Goal: Task Accomplishment & Management: Manage account settings

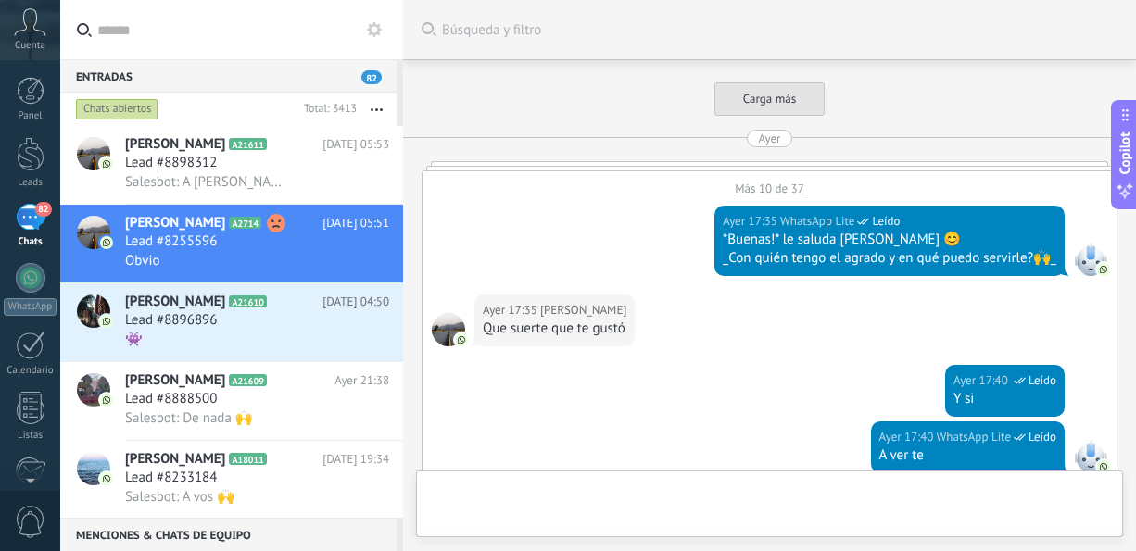
scroll to position [1051, 0]
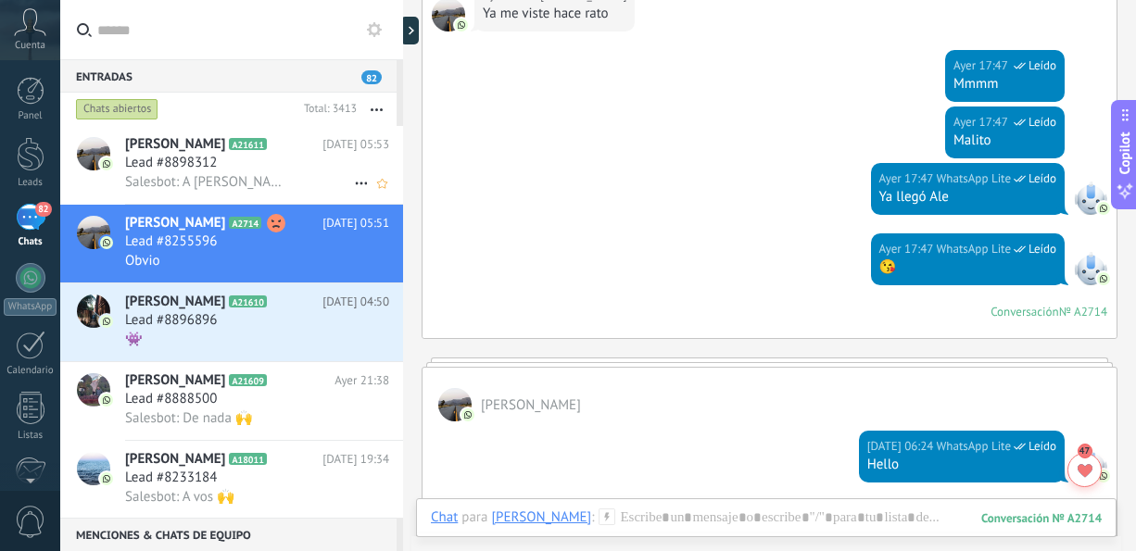
click at [200, 177] on span "Salesbot: A [PERSON_NAME] te nes que preguntarle cómo contacto" at bounding box center [206, 182] width 162 height 18
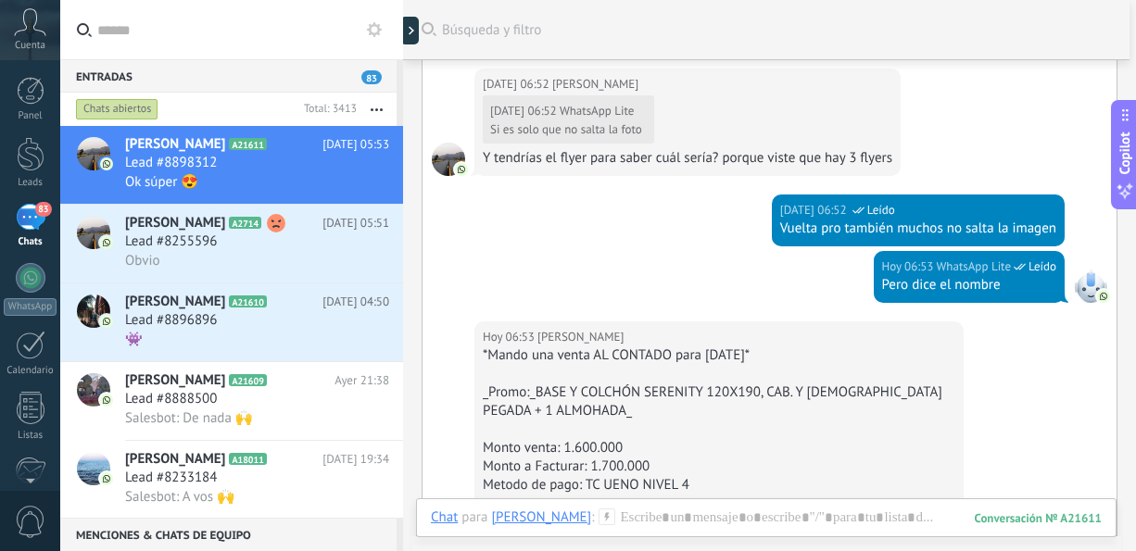
scroll to position [219, 0]
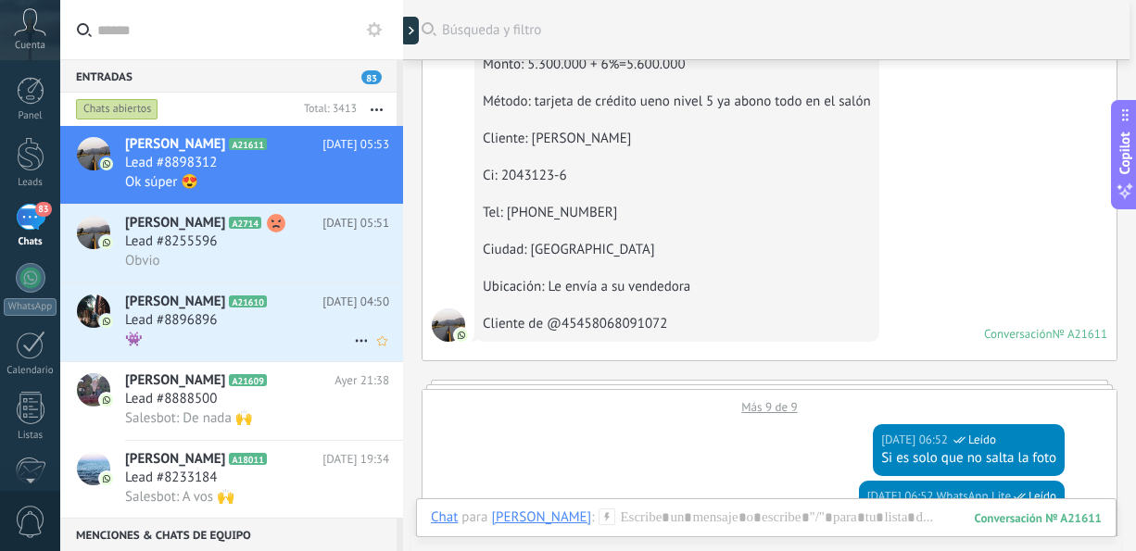
click at [233, 330] on div "Lead #8896896" at bounding box center [257, 320] width 264 height 19
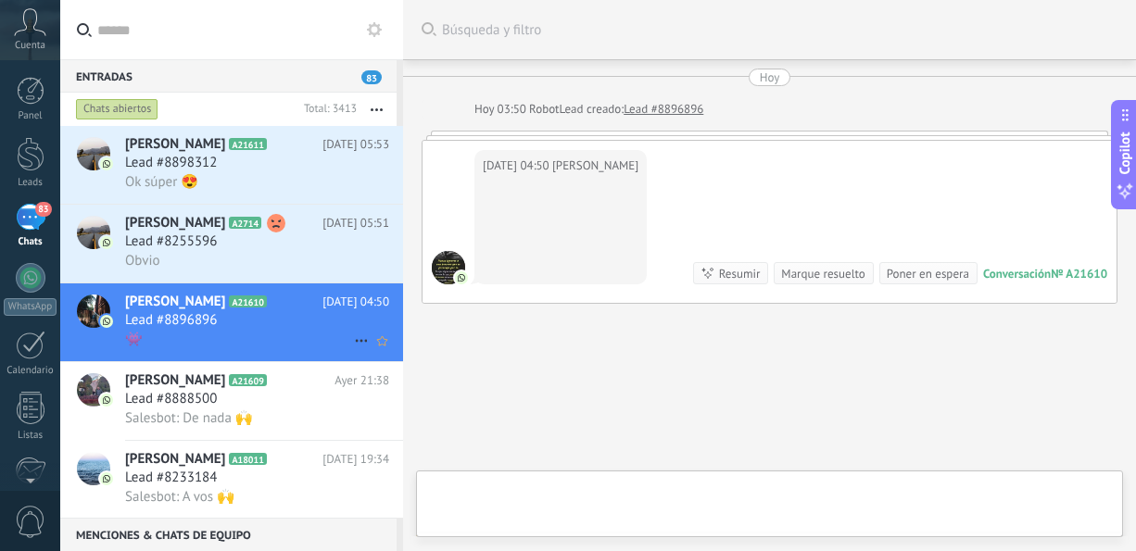
scroll to position [74, 0]
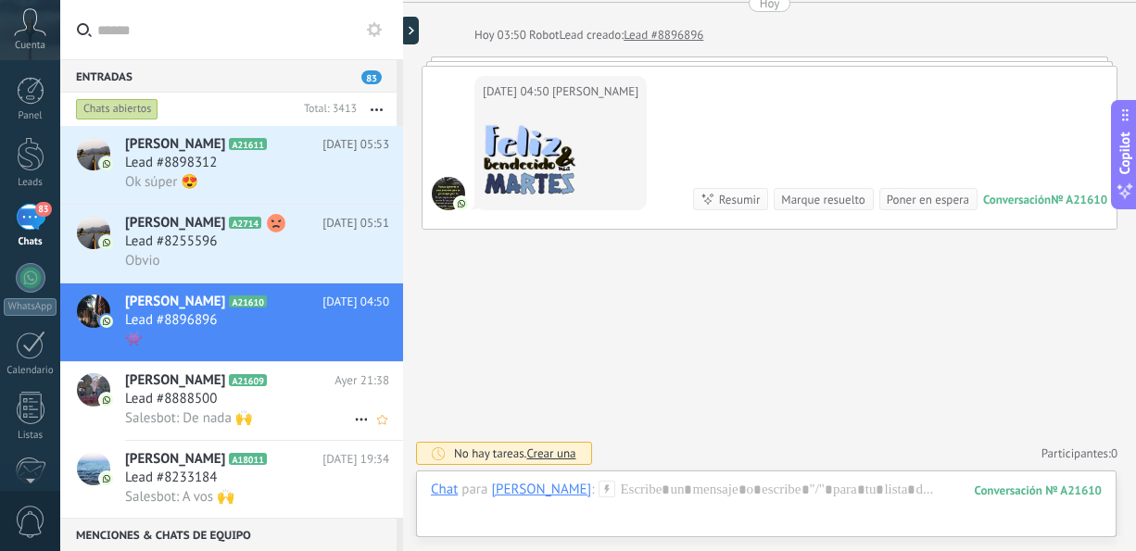
click at [214, 417] on span "Salesbot: De nada 🙌" at bounding box center [189, 418] width 128 height 18
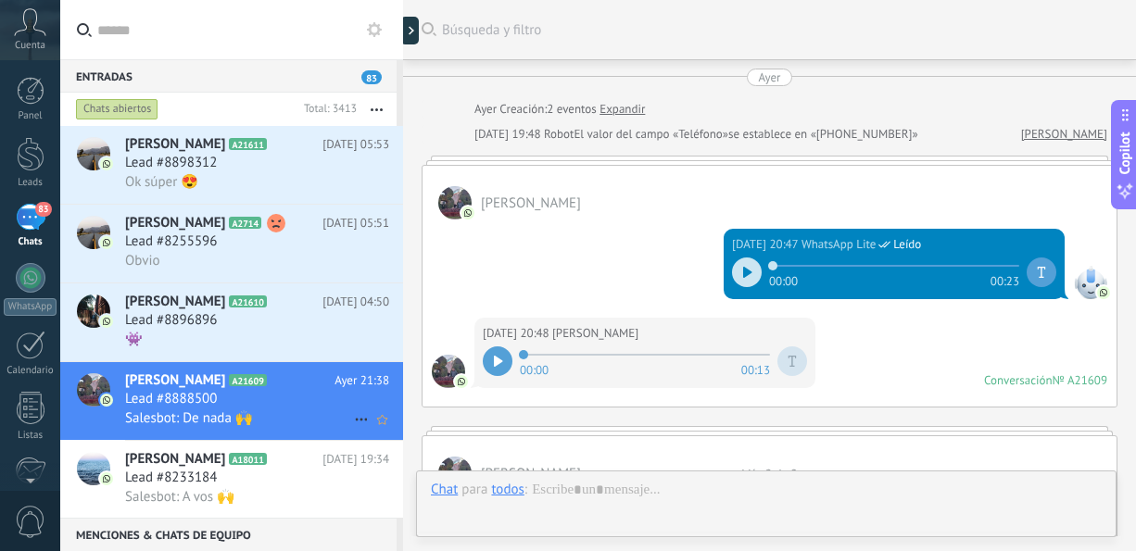
scroll to position [1095, 0]
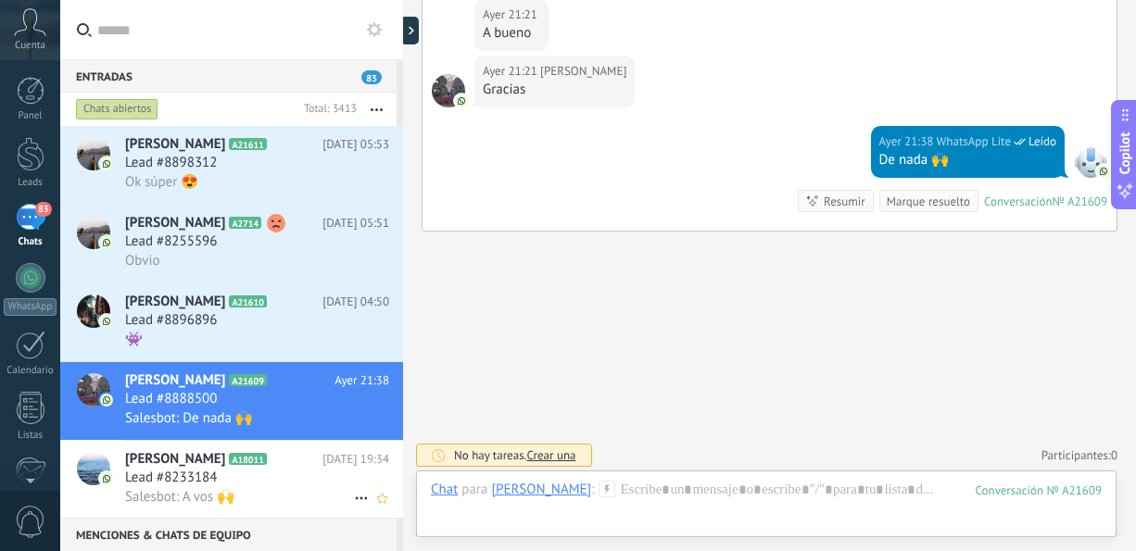
click at [206, 484] on span "Lead #8233184" at bounding box center [171, 478] width 92 height 19
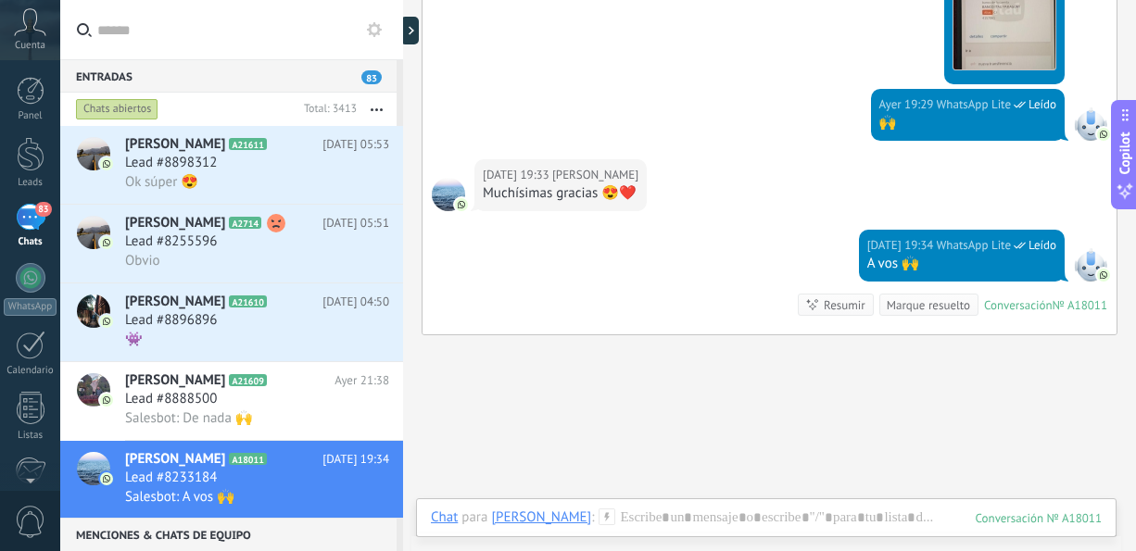
scroll to position [667, 0]
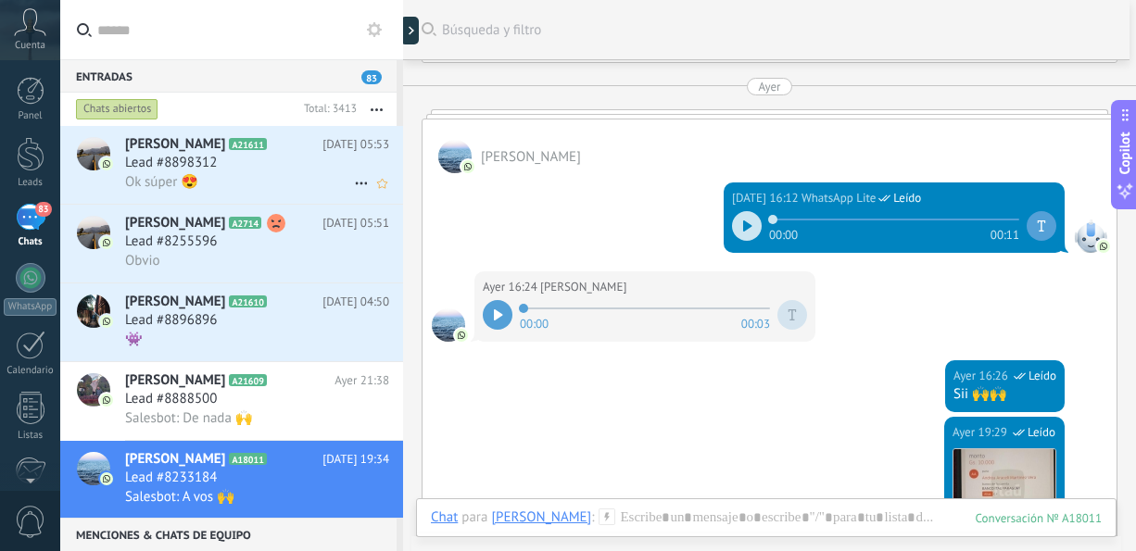
click at [278, 143] on h2 "[PERSON_NAME] A21611" at bounding box center [223, 144] width 197 height 19
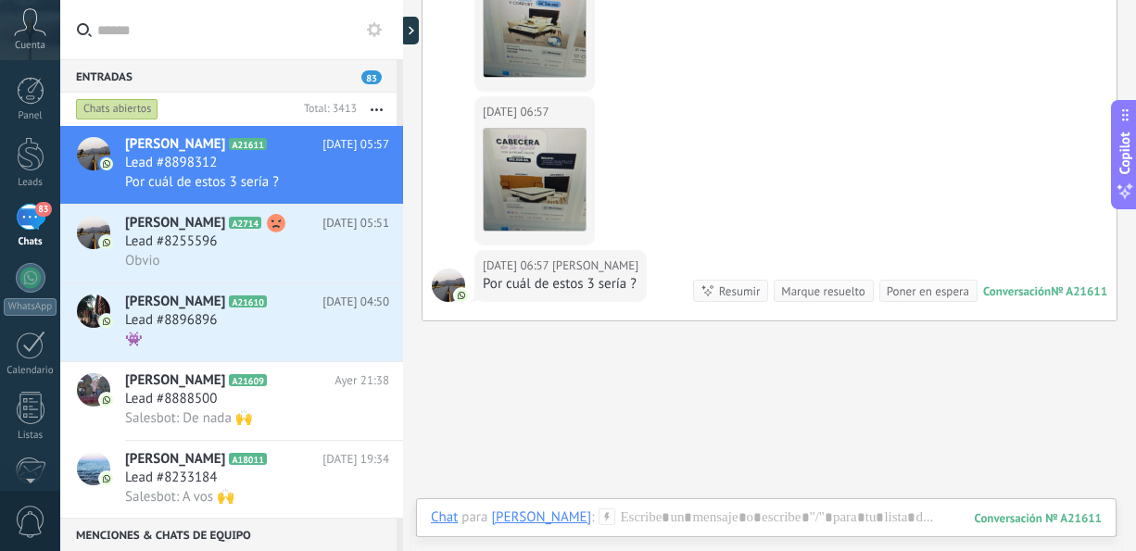
scroll to position [1571, 0]
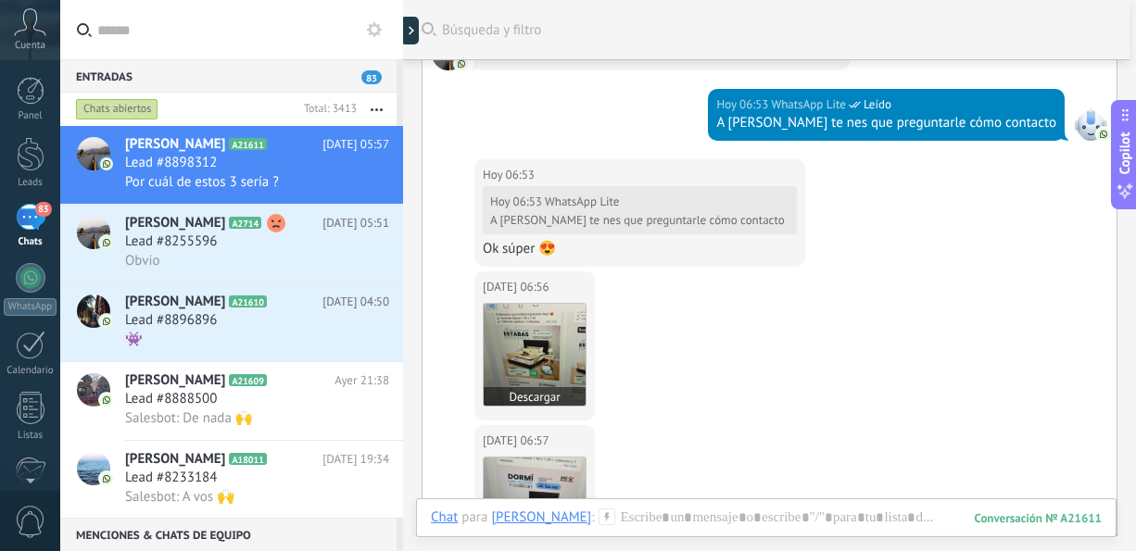
click at [533, 376] on img at bounding box center [535, 355] width 102 height 102
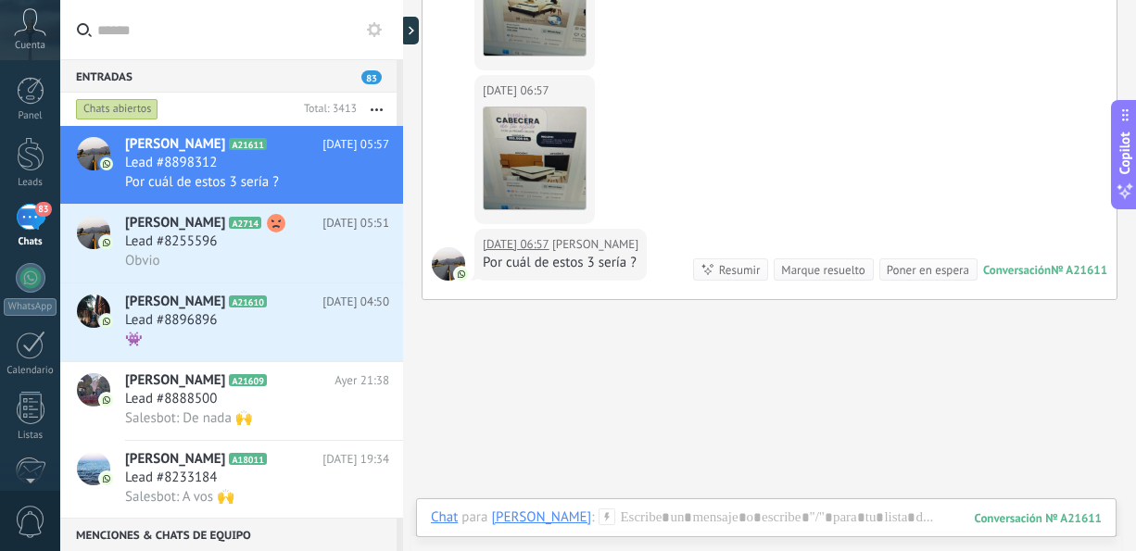
scroll to position [2142, 0]
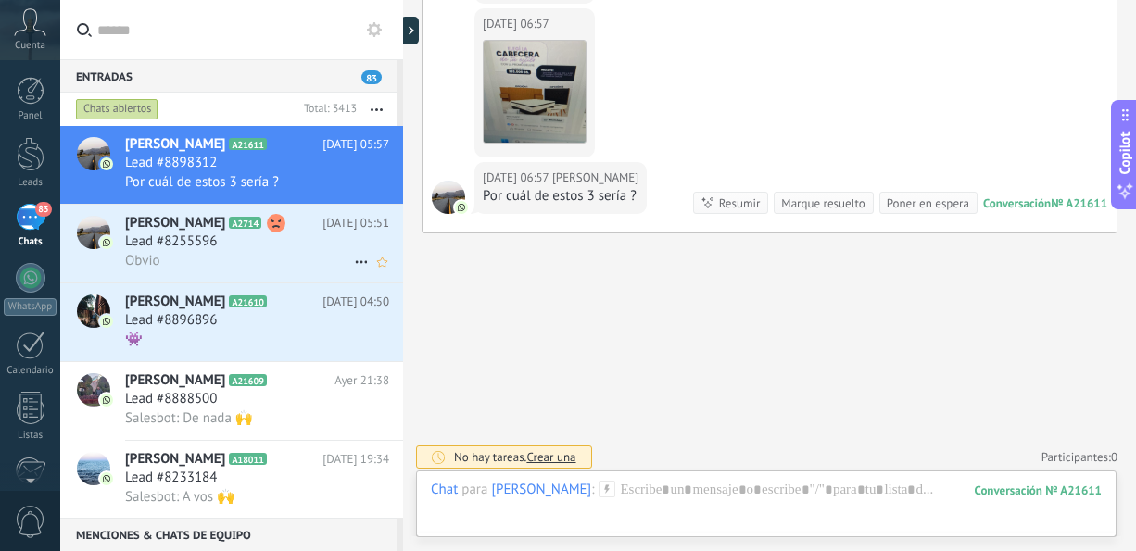
click at [293, 280] on div "[PERSON_NAME] A2714 [DATE] 05:51 Lead #8255596 Obvio" at bounding box center [264, 244] width 278 height 78
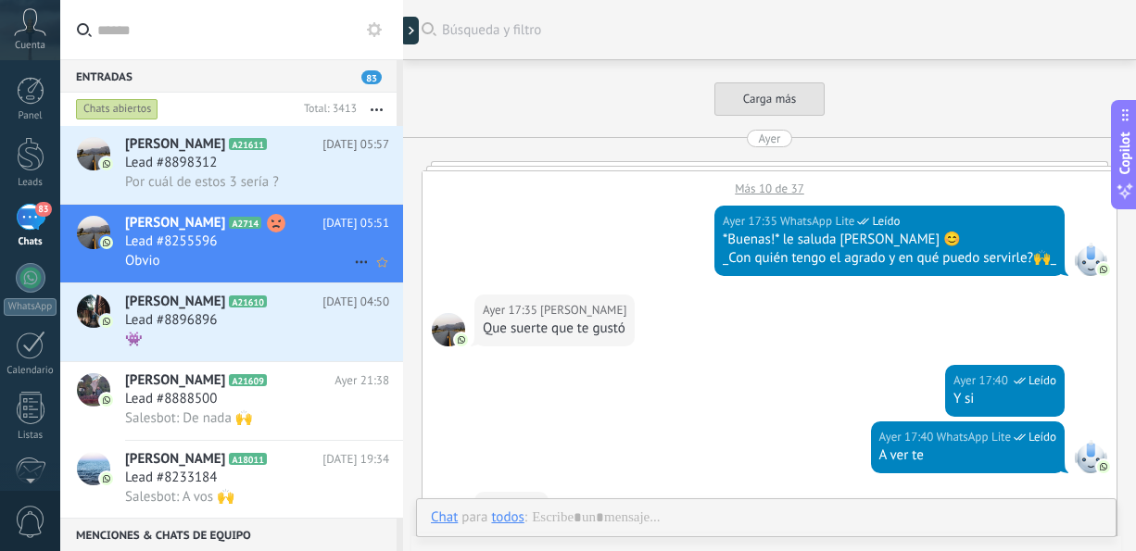
scroll to position [967, 0]
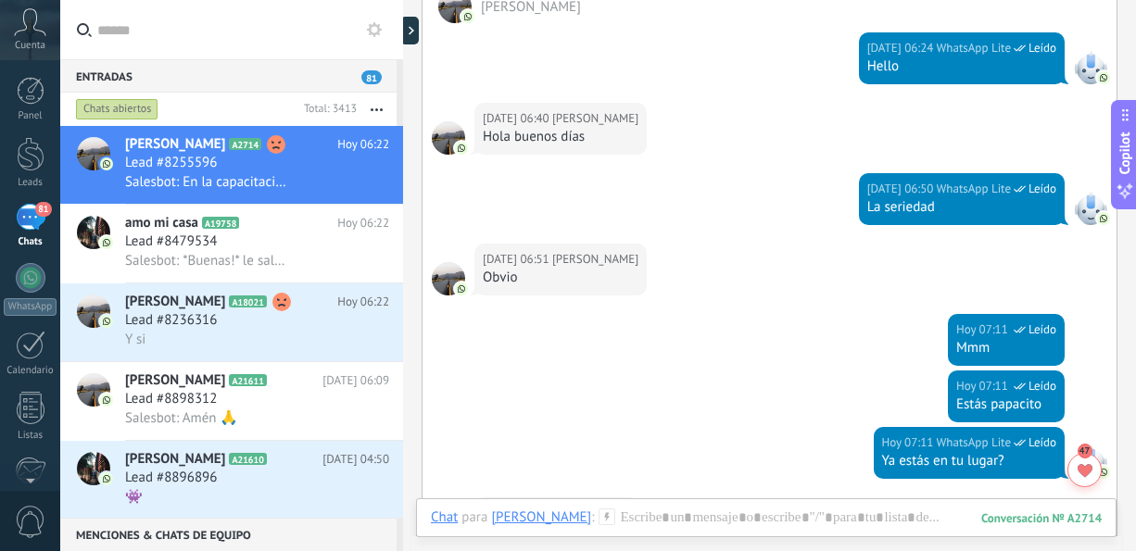
click at [744, 456] on div "Buscar Búsqueda y filtro Carga más [DATE] Más 10 de 37 [DATE] 17:35 WhatsApp Li…" at bounding box center [769, 207] width 733 height 2348
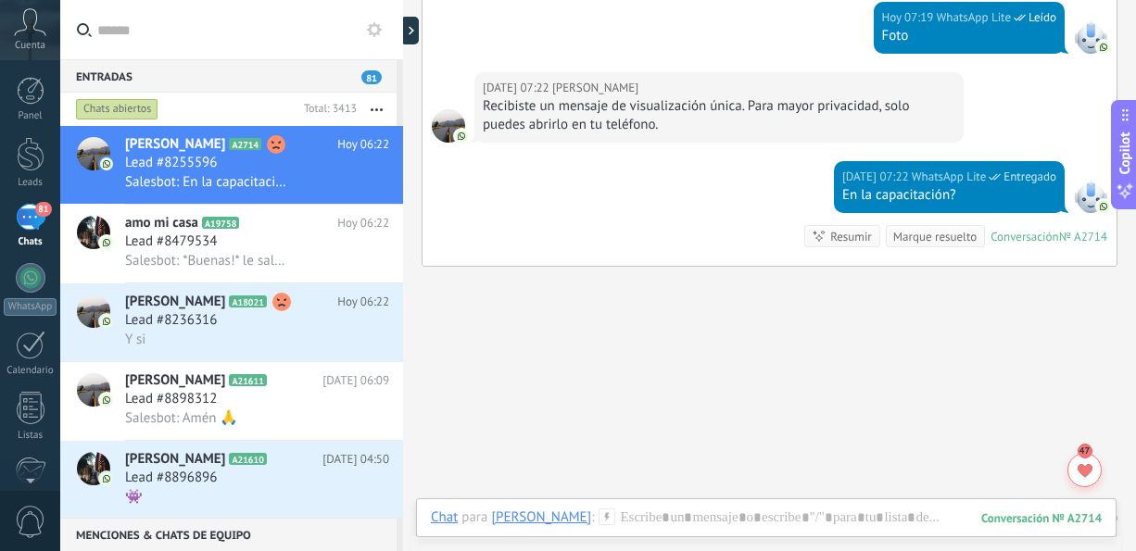
click at [266, 311] on h2 "[PERSON_NAME] A18021" at bounding box center [231, 302] width 212 height 19
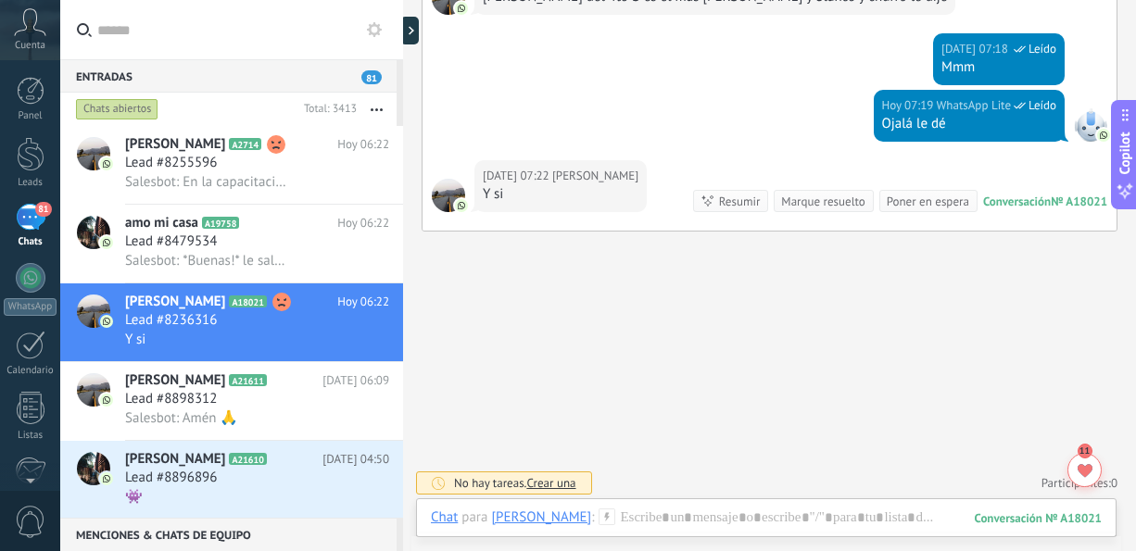
scroll to position [1133, 0]
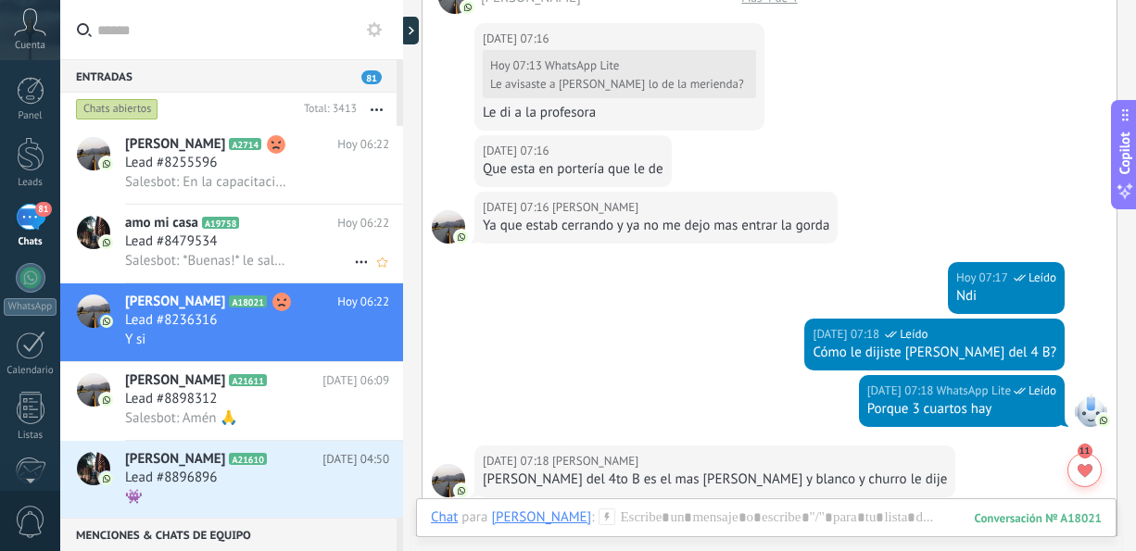
click at [230, 265] on span "Salesbot: *Buenas!* le saluda [PERSON_NAME] 😊 _Con quién tengo el agrado y en q…" at bounding box center [206, 261] width 162 height 18
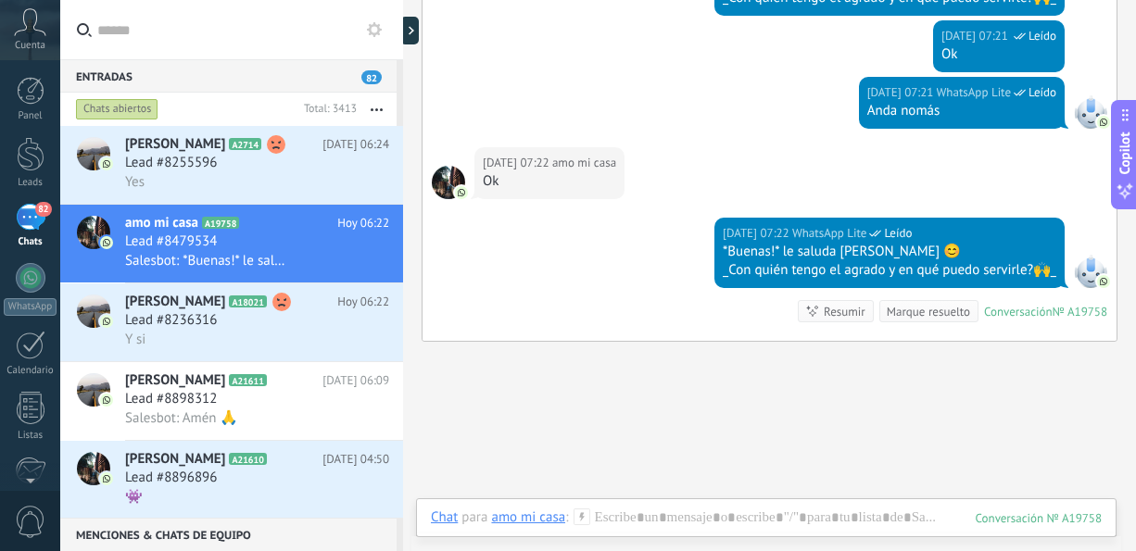
scroll to position [1770, 0]
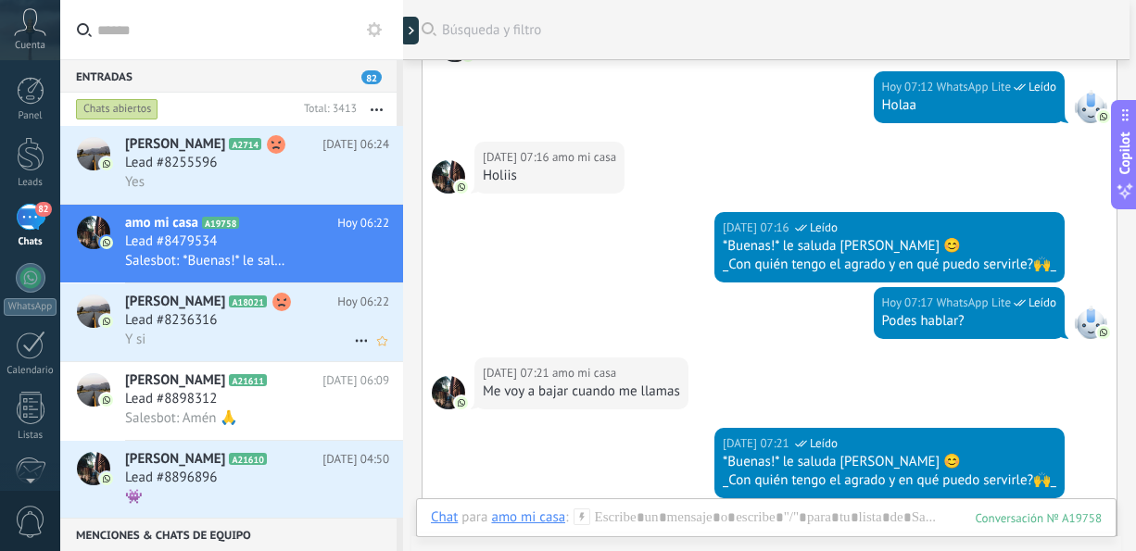
click at [286, 341] on div "Y si" at bounding box center [257, 339] width 264 height 19
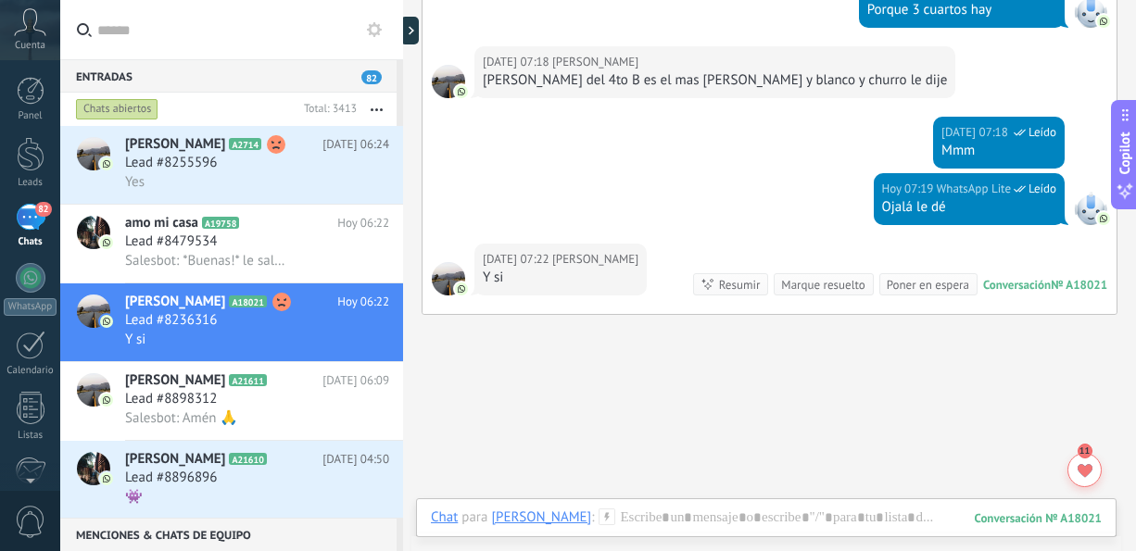
scroll to position [1050, 0]
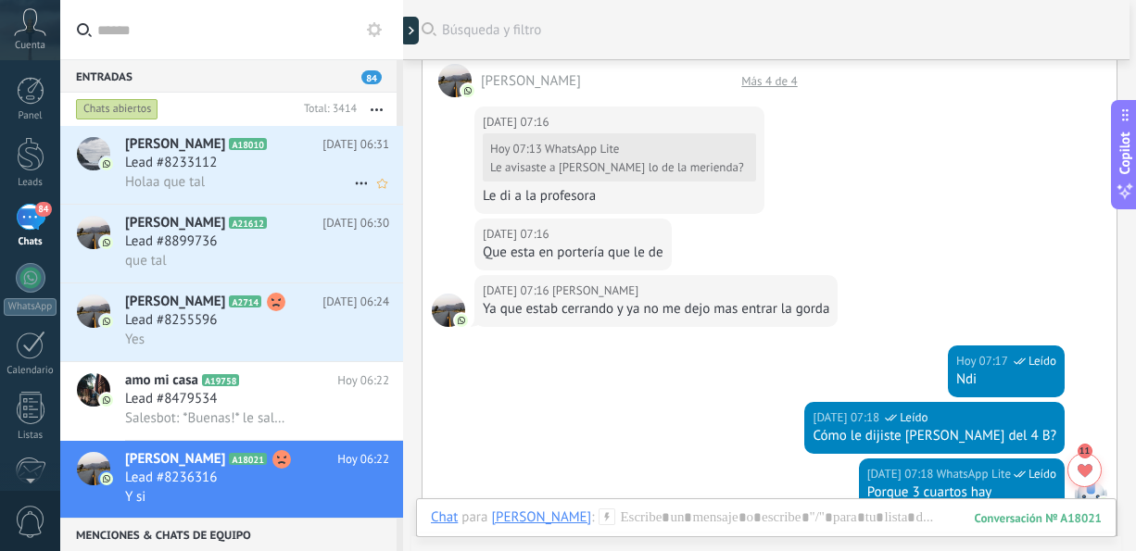
click at [272, 187] on div "Holaa que tal" at bounding box center [257, 181] width 264 height 19
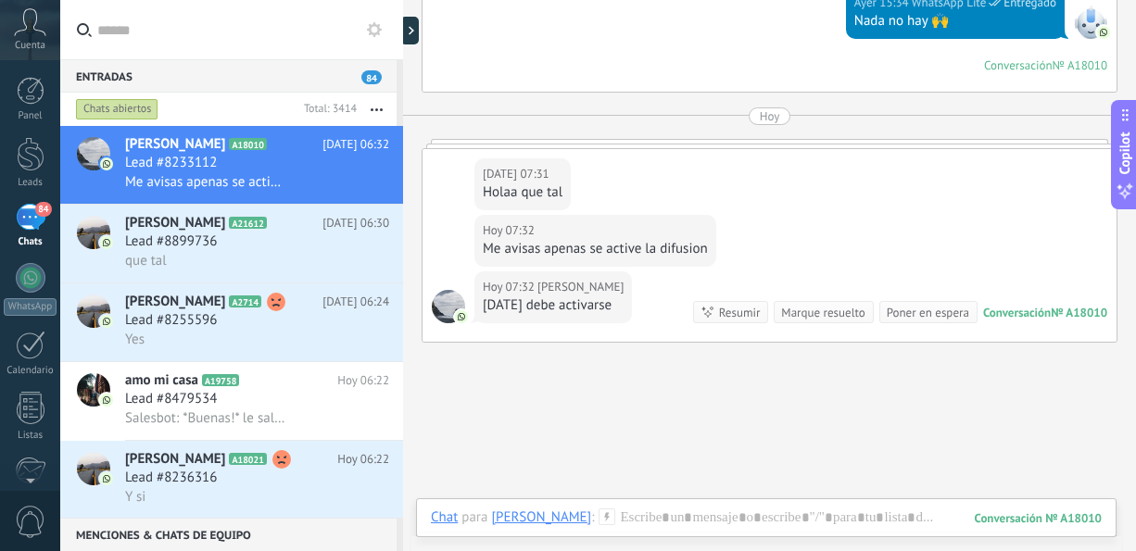
scroll to position [2310, 0]
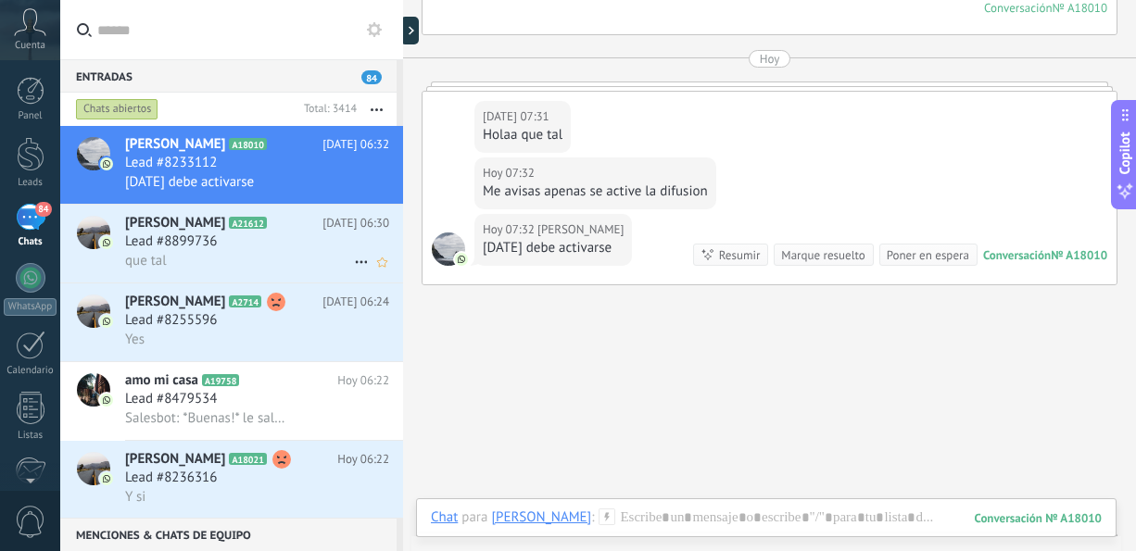
click at [221, 269] on div "que tal" at bounding box center [257, 260] width 264 height 19
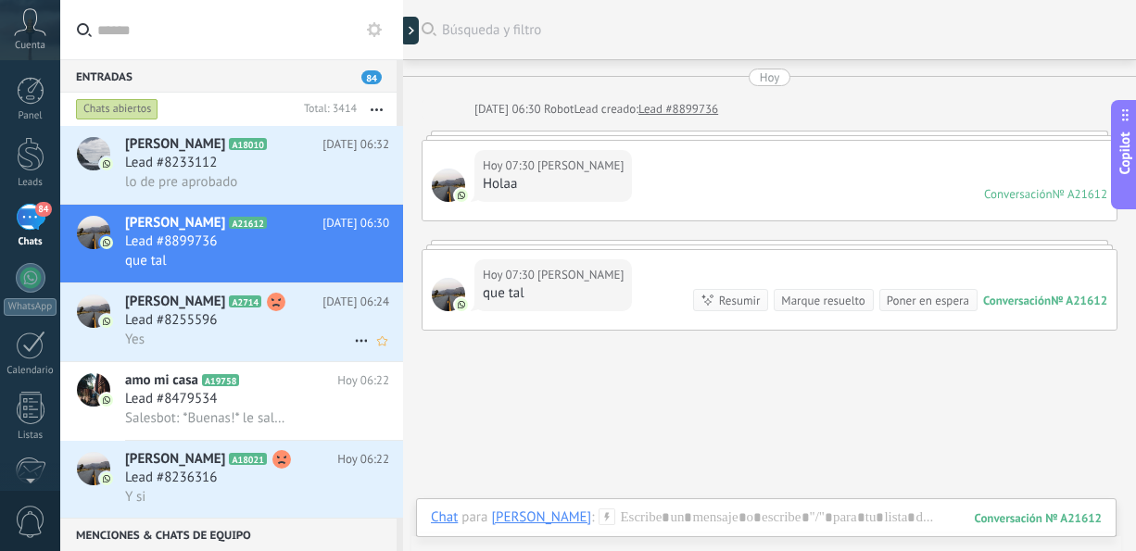
click at [224, 339] on div "Yes" at bounding box center [257, 339] width 264 height 19
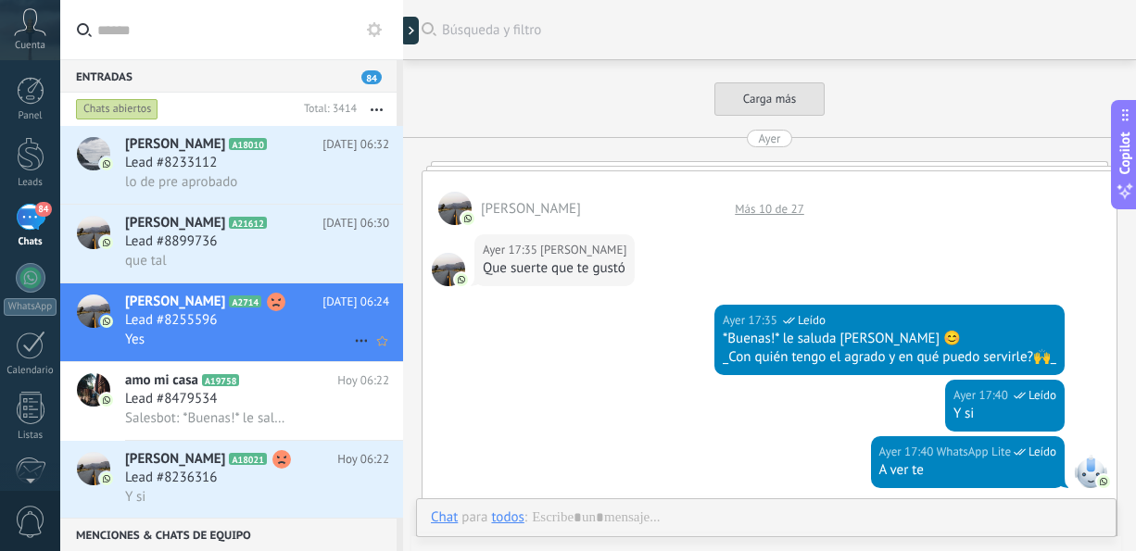
scroll to position [1479, 0]
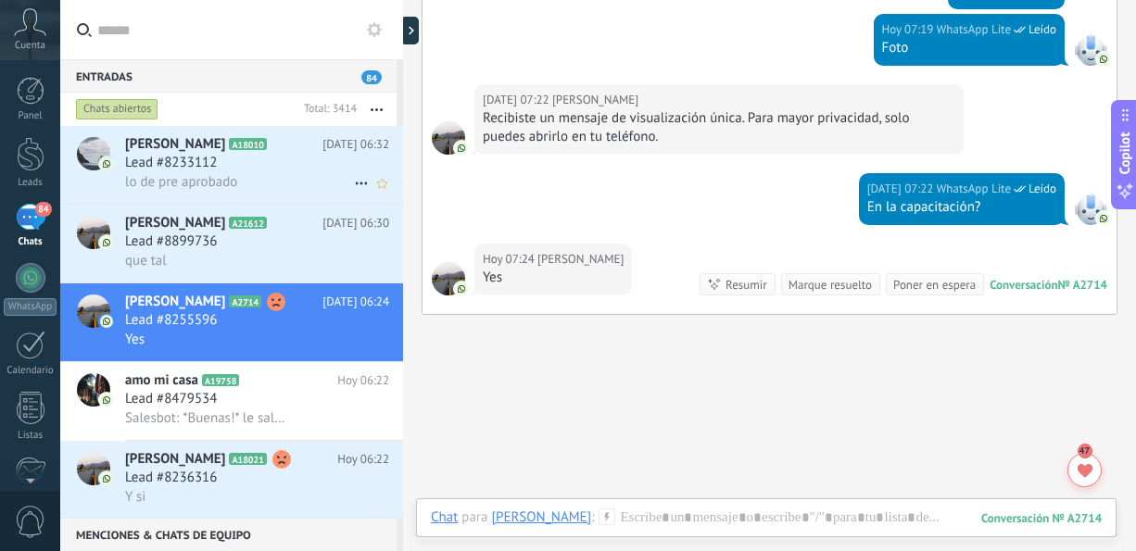
click at [246, 165] on div "Lead #8233112" at bounding box center [257, 163] width 264 height 19
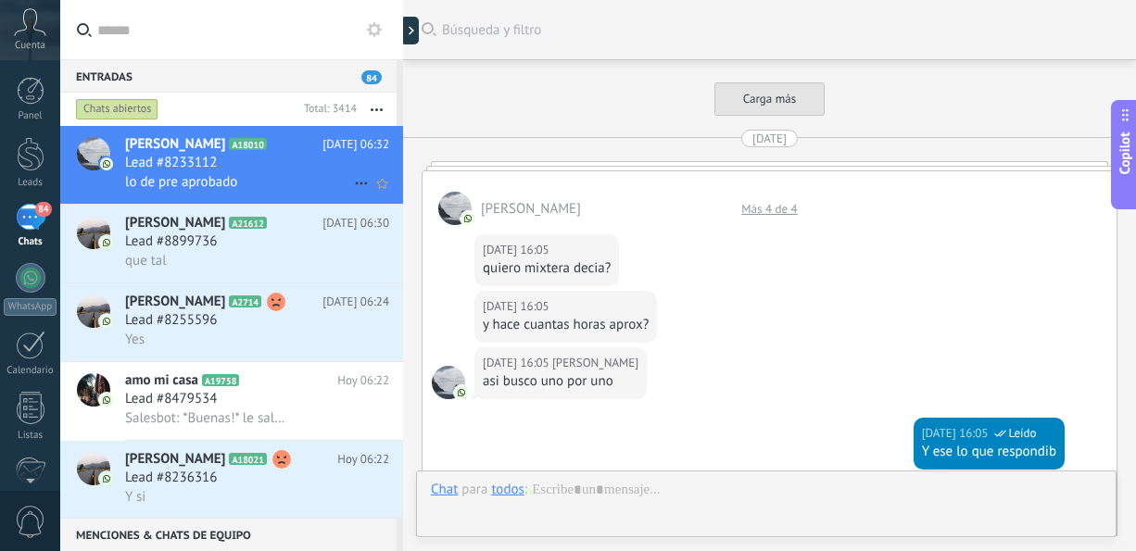
scroll to position [2445, 0]
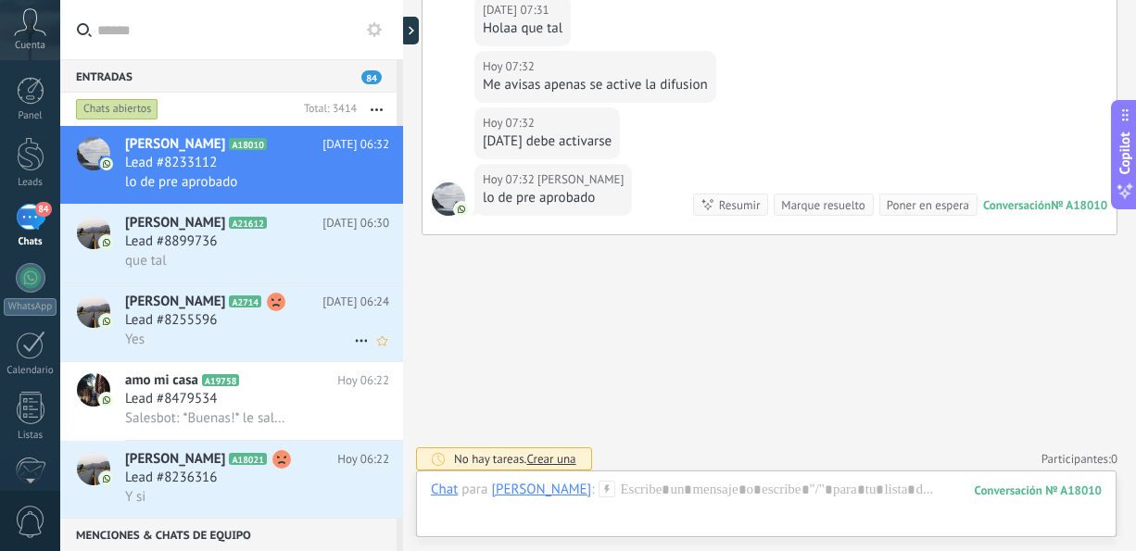
click at [239, 357] on div "[PERSON_NAME] A2714 [DATE] 06:24 Lead #8255596 Yes" at bounding box center [264, 322] width 278 height 78
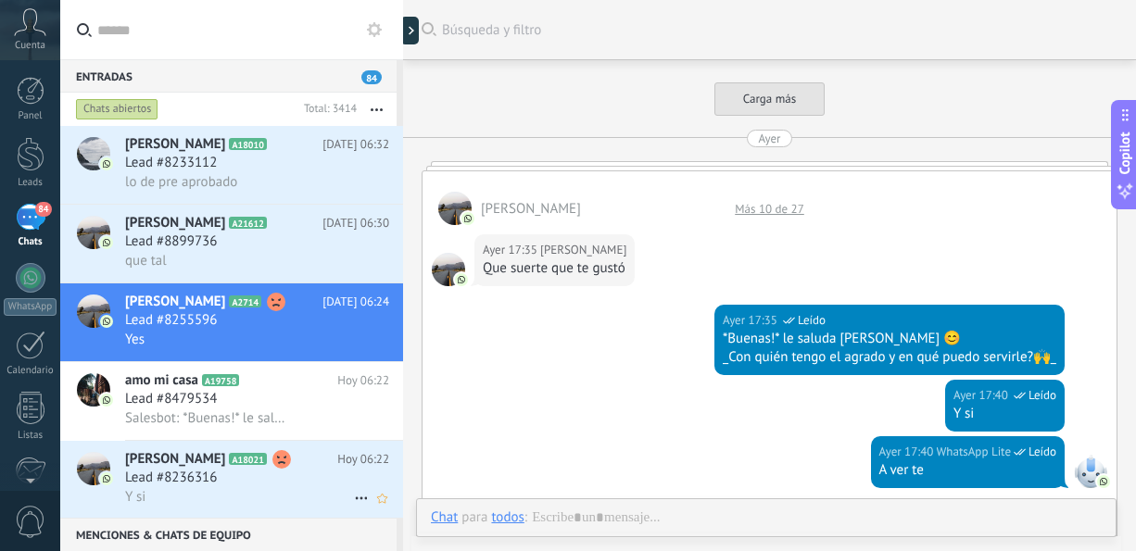
scroll to position [1479, 0]
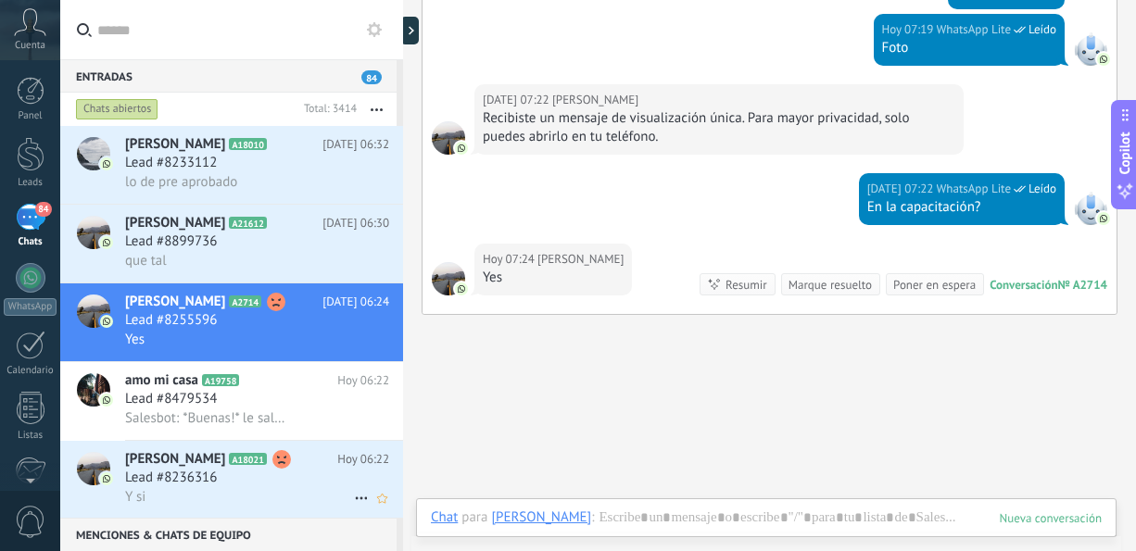
click at [230, 495] on div "Y si" at bounding box center [257, 496] width 264 height 19
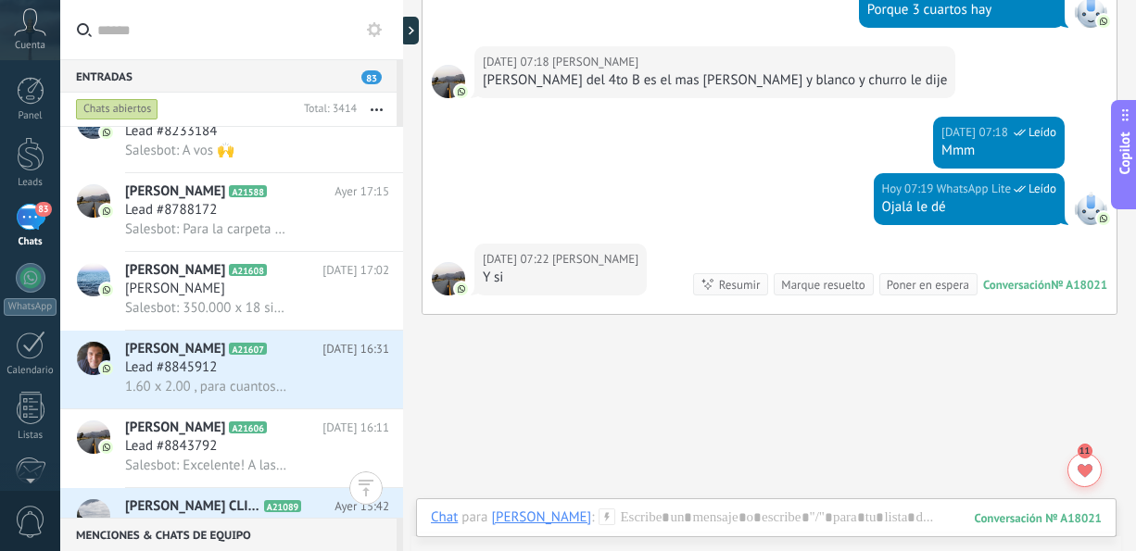
scroll to position [686, 0]
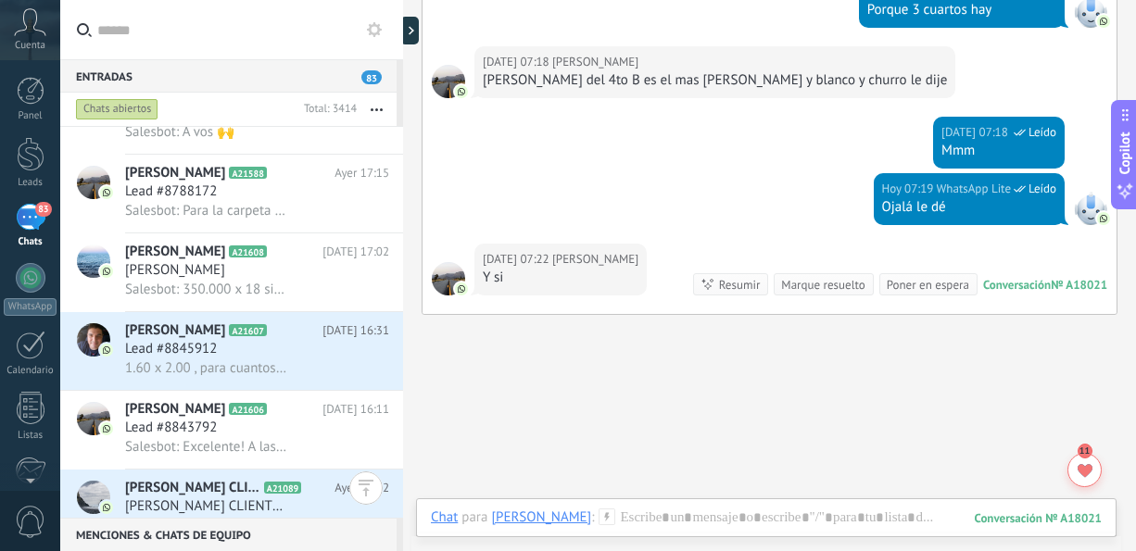
click at [398, 110] on div "Chats abiertos Total: 3414 Silenciar Acciones múltiples Ordenar Más recientes L…" at bounding box center [231, 109] width 343 height 33
drag, startPoint x: 398, startPoint y: 110, endPoint x: 378, endPoint y: 107, distance: 20.6
click at [378, 107] on div "Chats abiertos Total: 3414 Silenciar Acciones múltiples Ordenar Más recientes L…" at bounding box center [231, 109] width 343 height 33
click at [378, 107] on button "button" at bounding box center [377, 109] width 40 height 33
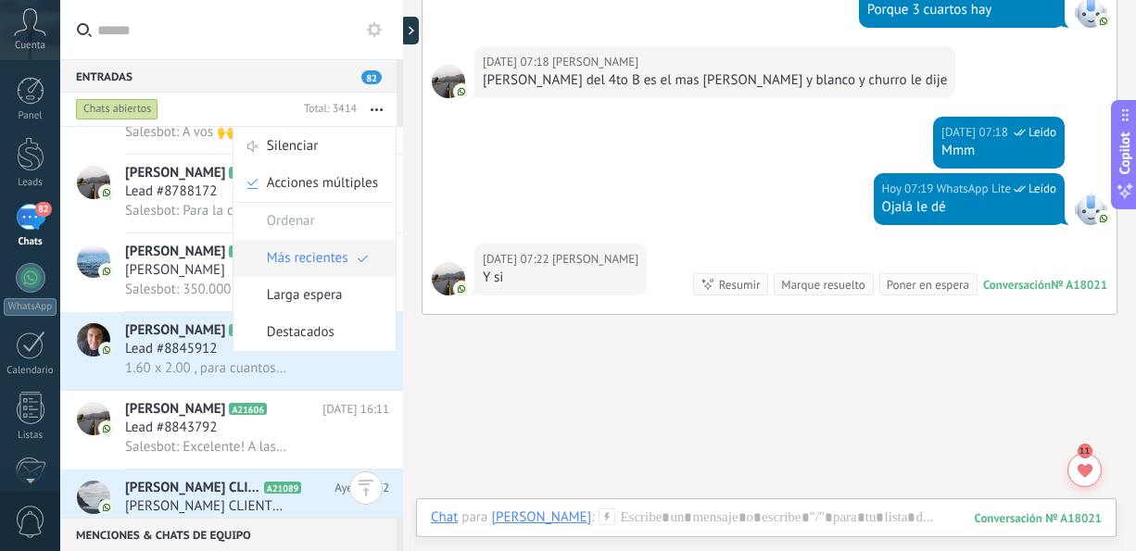
click at [322, 261] on span "Más recientes" at bounding box center [308, 258] width 82 height 37
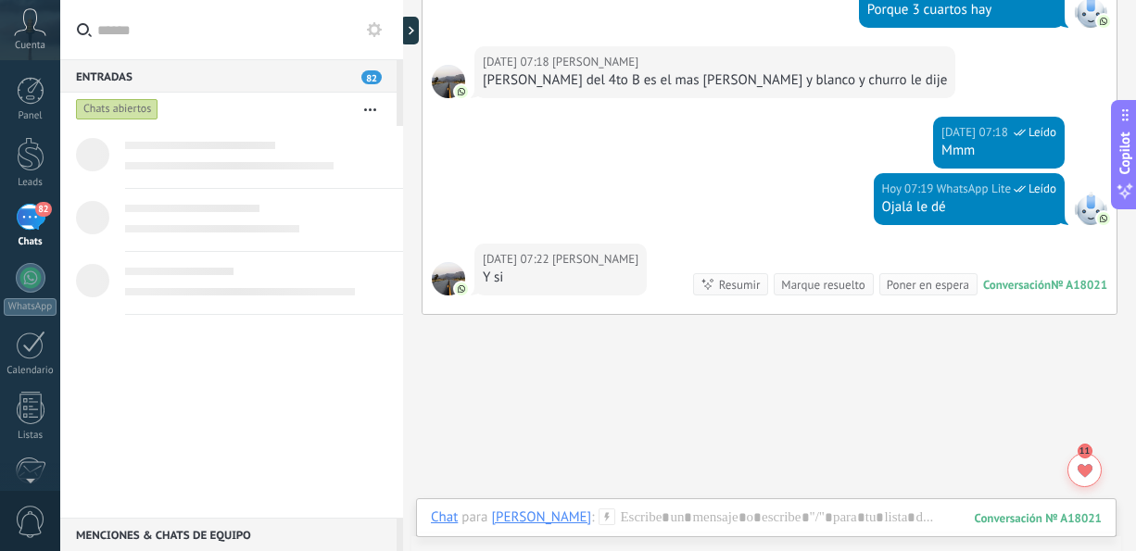
scroll to position [0, 0]
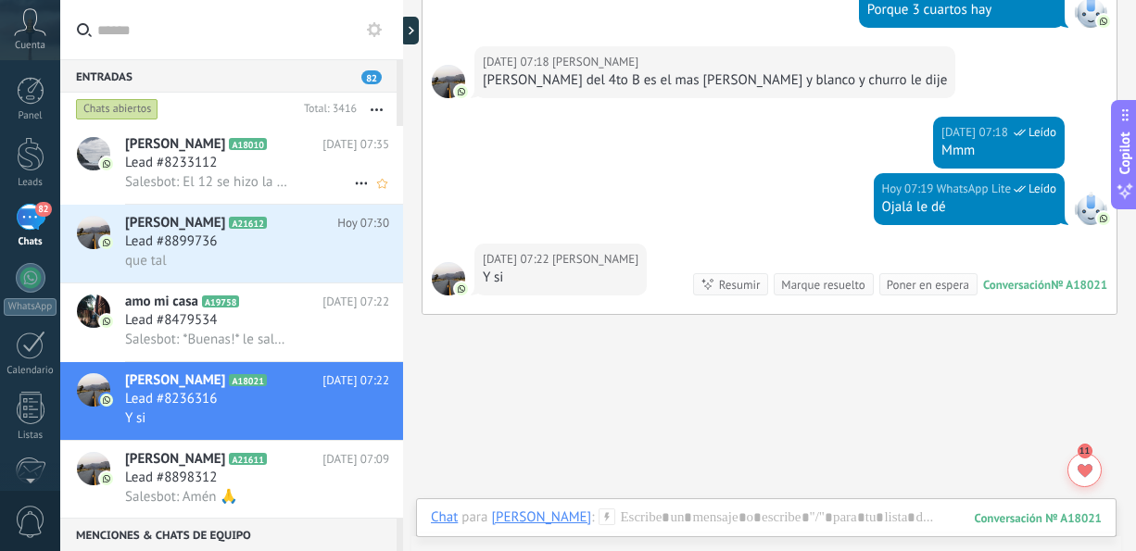
click at [286, 165] on div "Lead #8233112" at bounding box center [257, 163] width 264 height 19
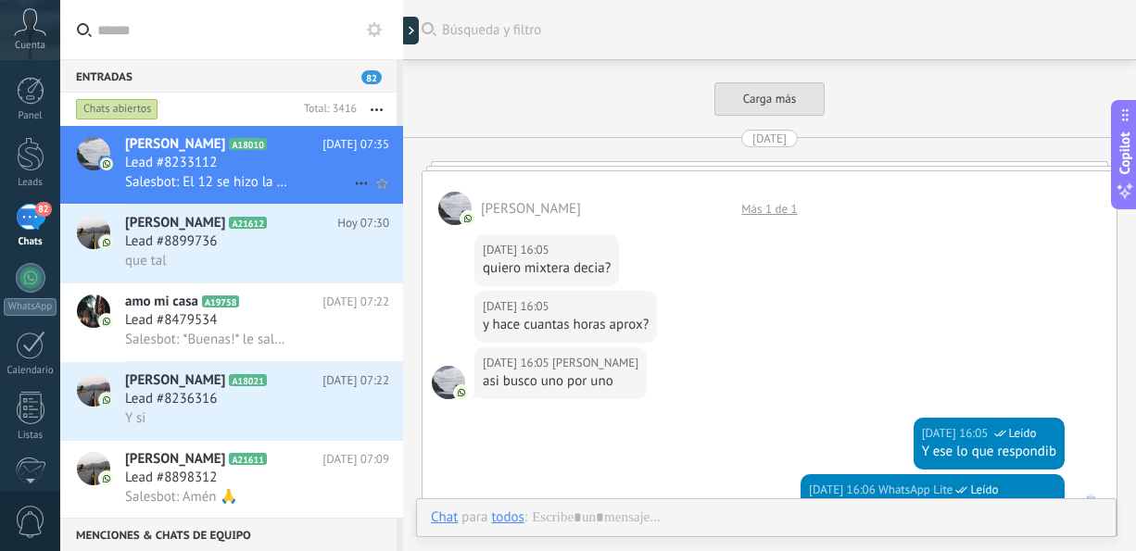
scroll to position [2563, 0]
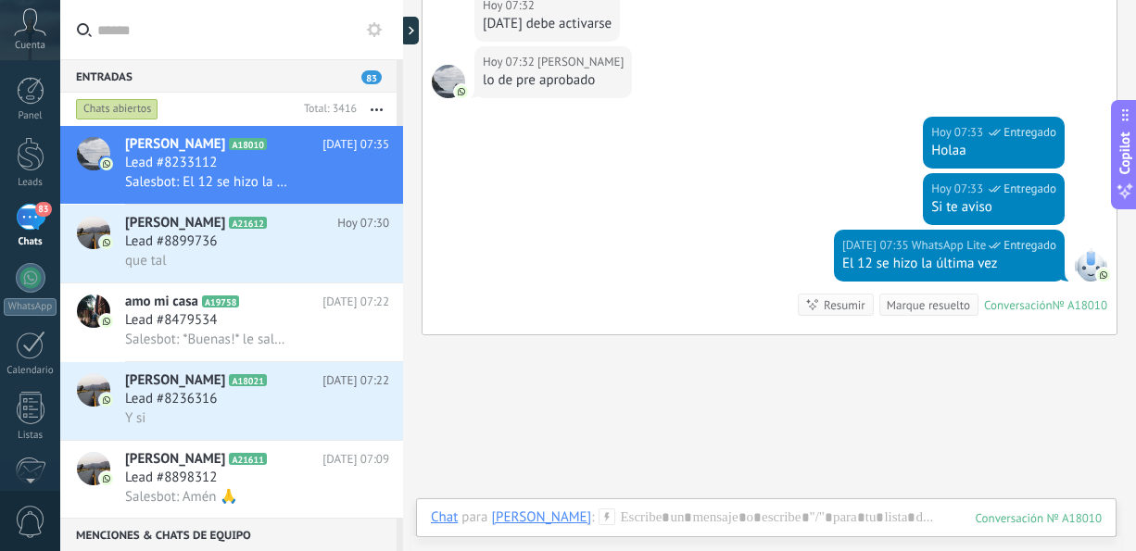
click at [376, 106] on button "button" at bounding box center [377, 109] width 40 height 33
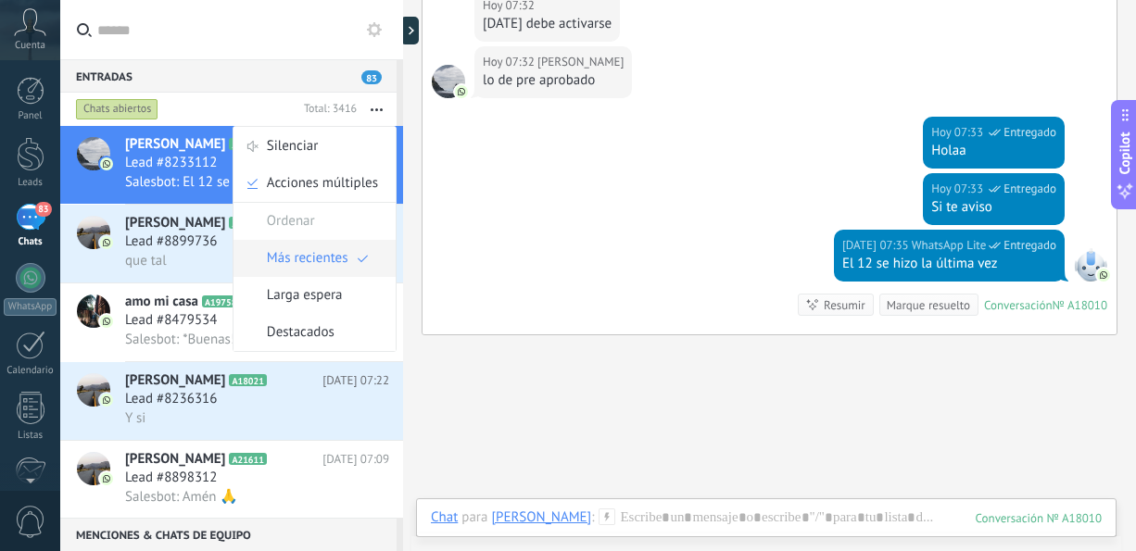
click at [329, 266] on span "Más recientes" at bounding box center [308, 258] width 82 height 37
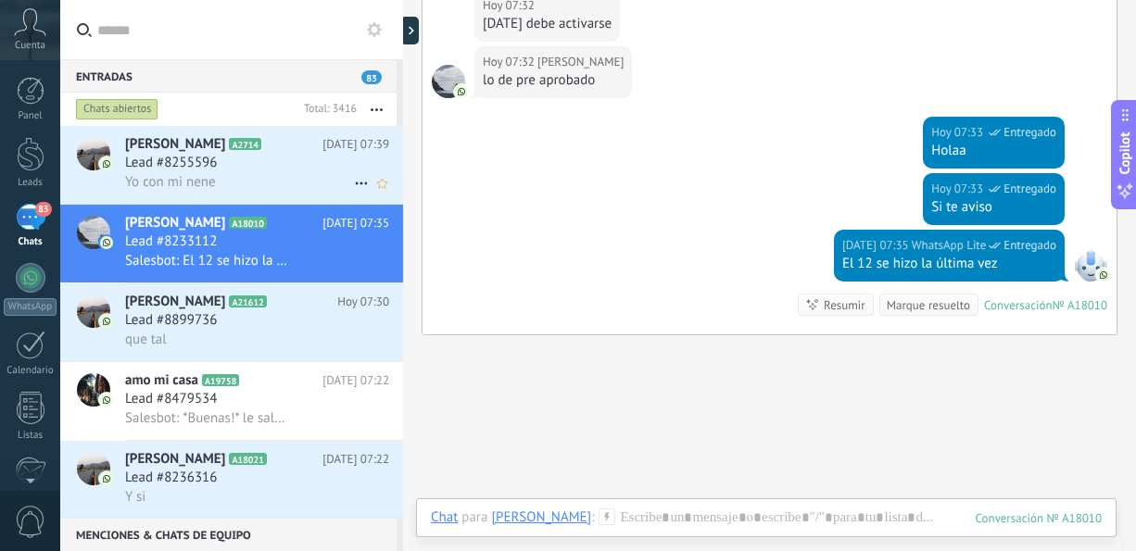
click at [283, 165] on div "Lead #8255596" at bounding box center [257, 163] width 264 height 19
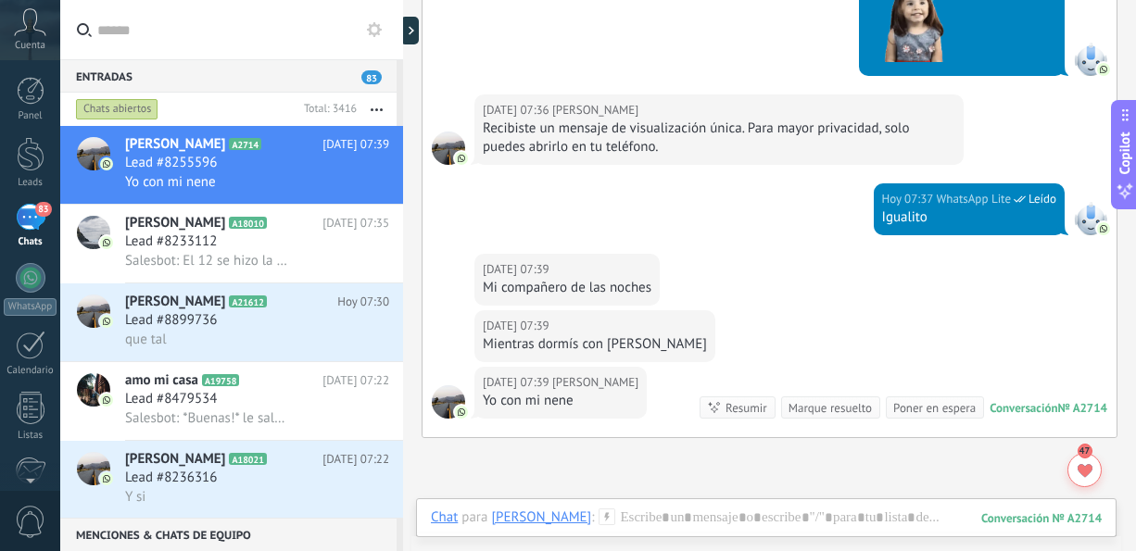
scroll to position [1374, 0]
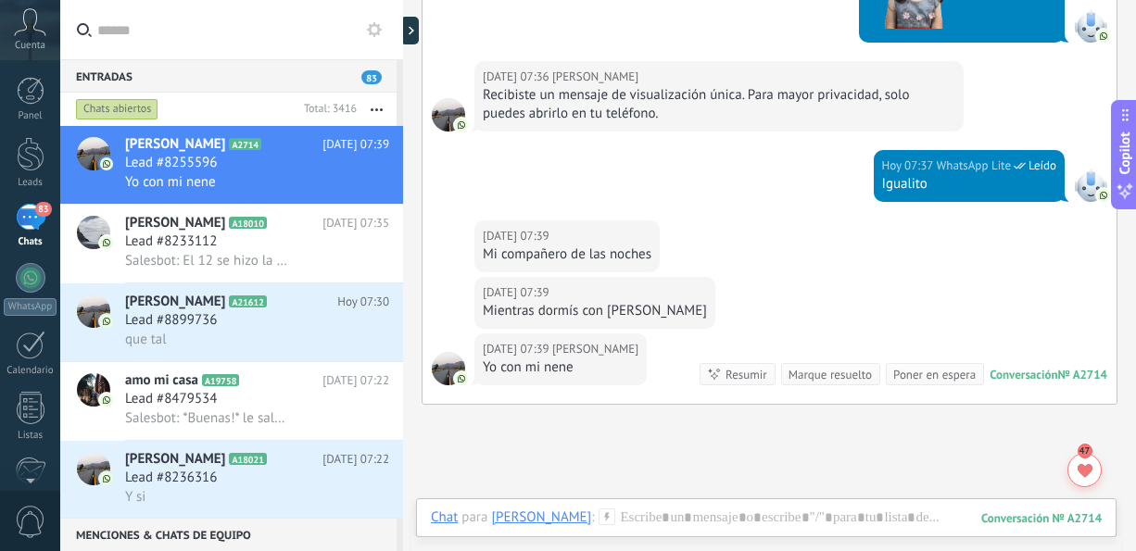
click at [372, 112] on button "button" at bounding box center [377, 109] width 40 height 33
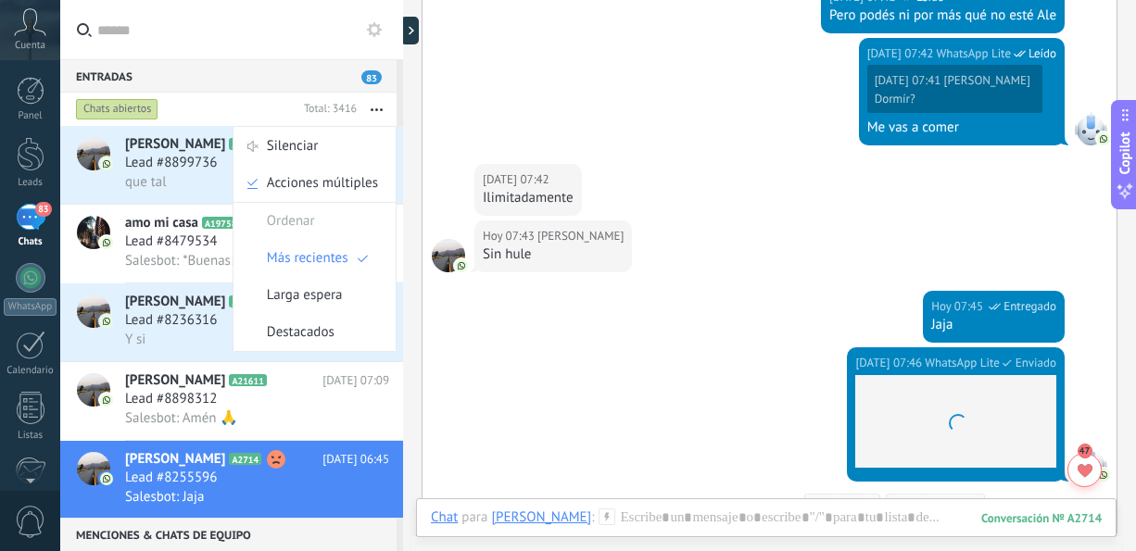
scroll to position [2190, 0]
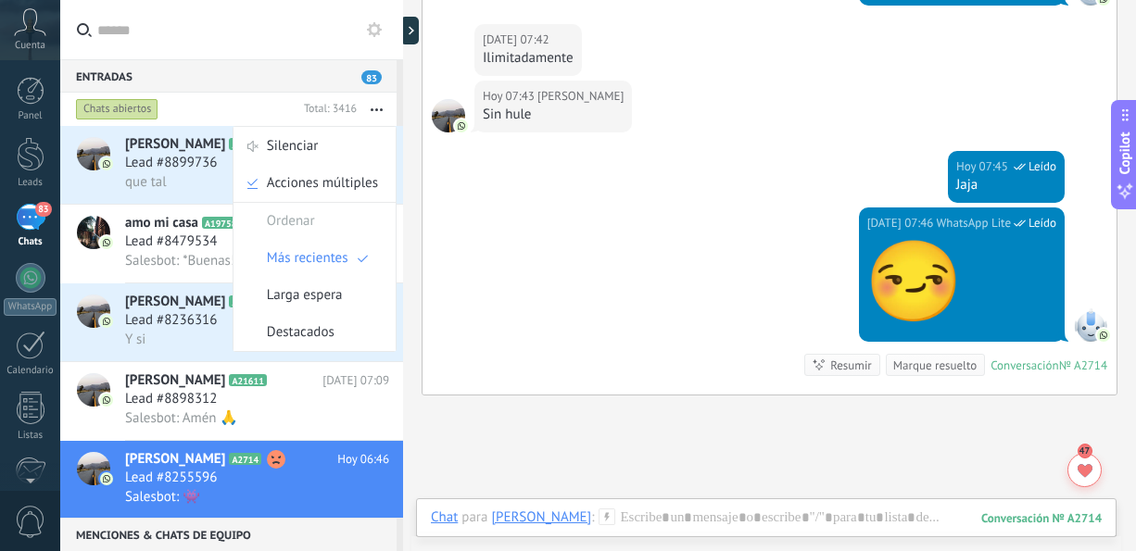
click at [164, 161] on span "Lead #8899736" at bounding box center [171, 163] width 92 height 19
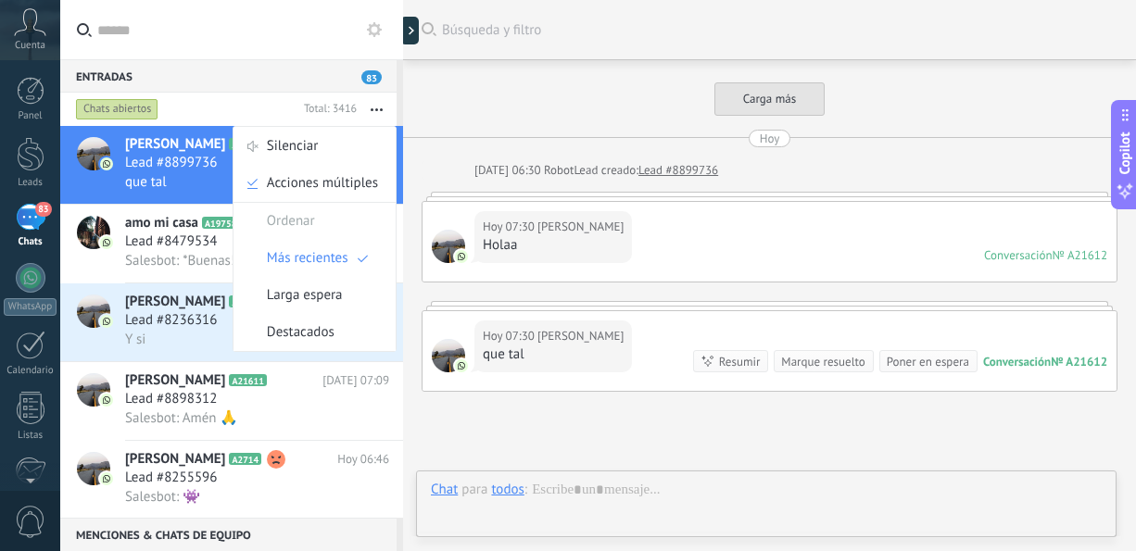
scroll to position [161, 0]
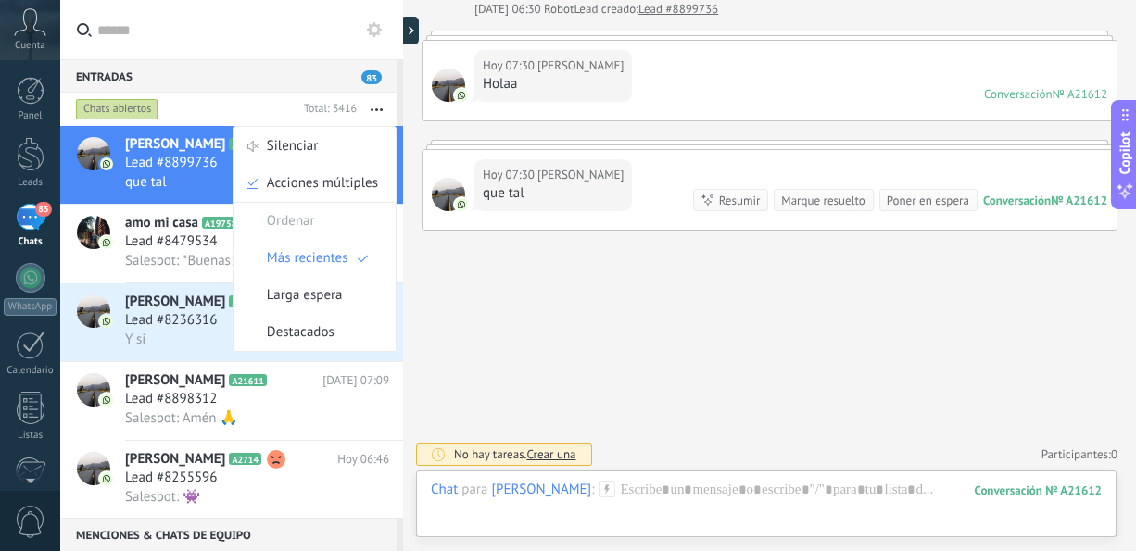
click at [183, 310] on span "[PERSON_NAME]" at bounding box center [175, 302] width 100 height 19
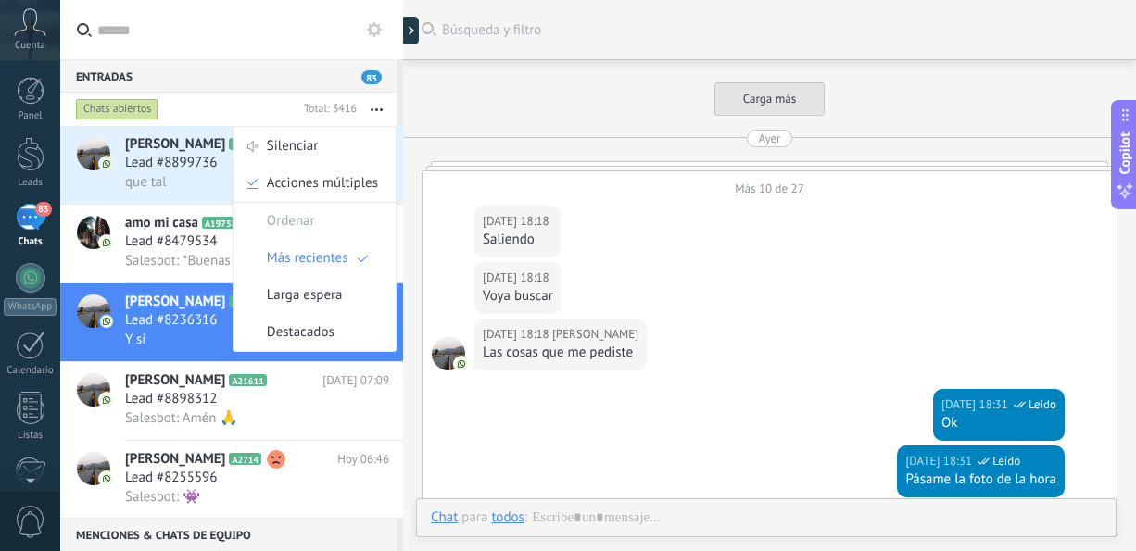
scroll to position [1532, 0]
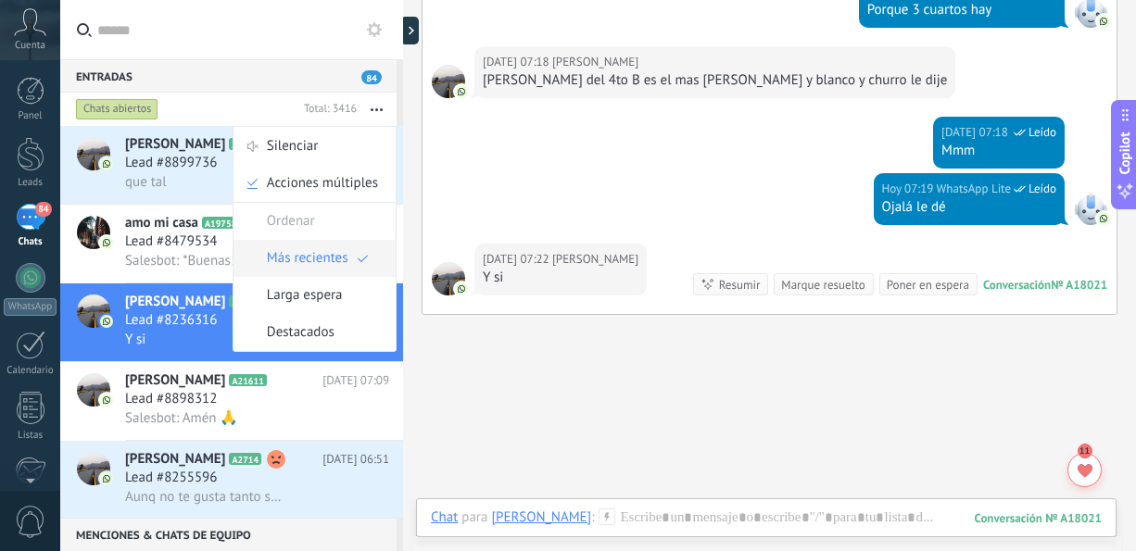
click at [281, 255] on span "Más recientes" at bounding box center [308, 258] width 82 height 37
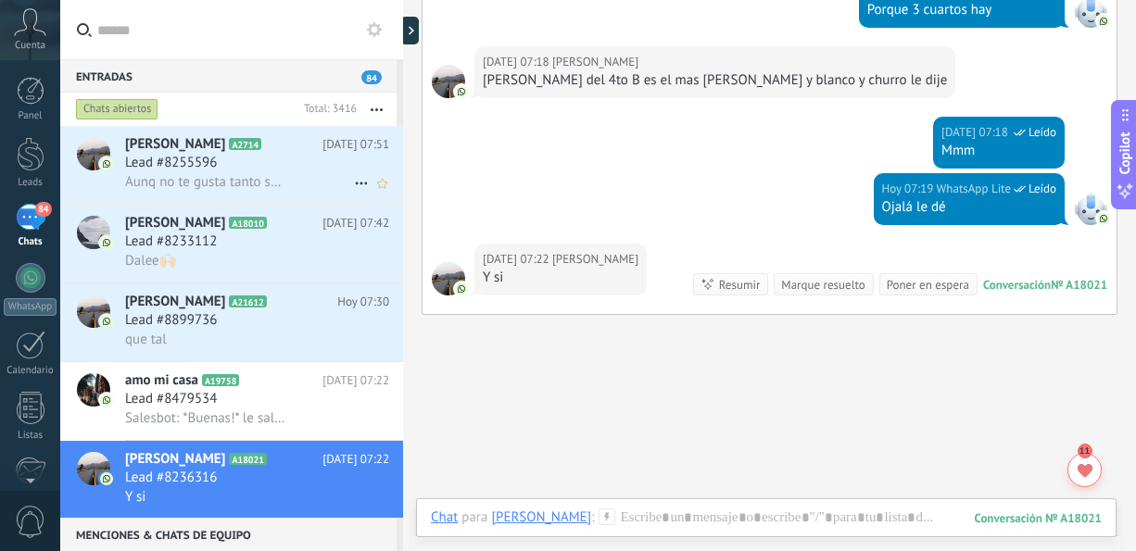
click at [273, 176] on span "Aunq no te gusta tanto sexo a ti" at bounding box center [206, 182] width 162 height 18
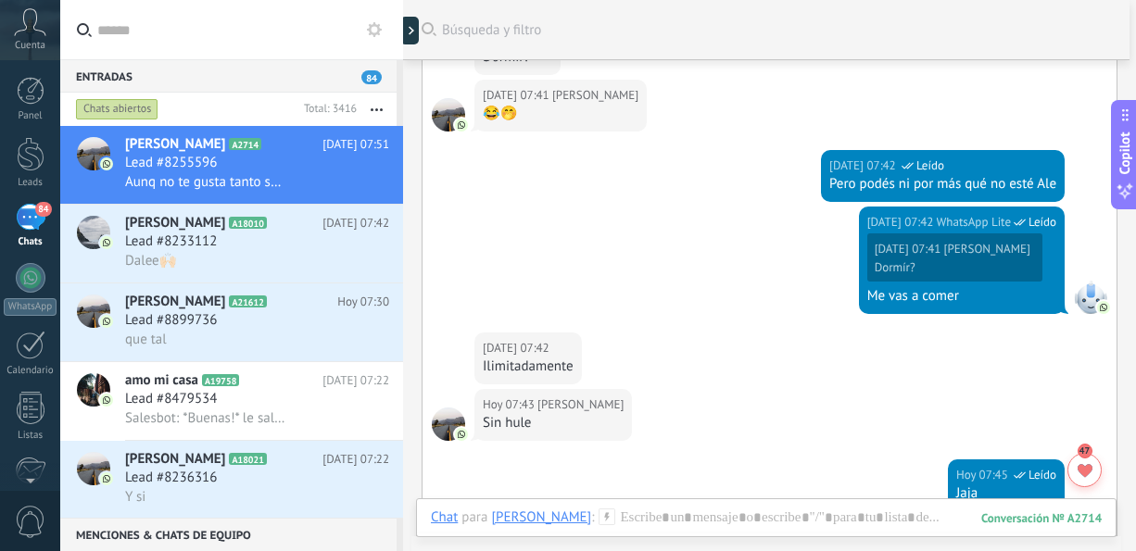
scroll to position [508, 0]
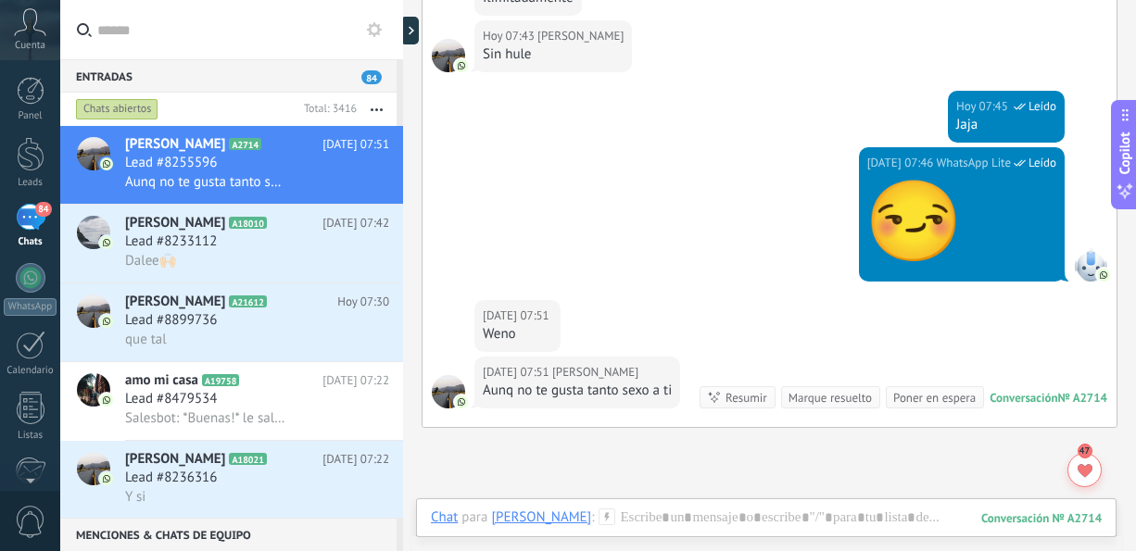
scroll to position [1364, 0]
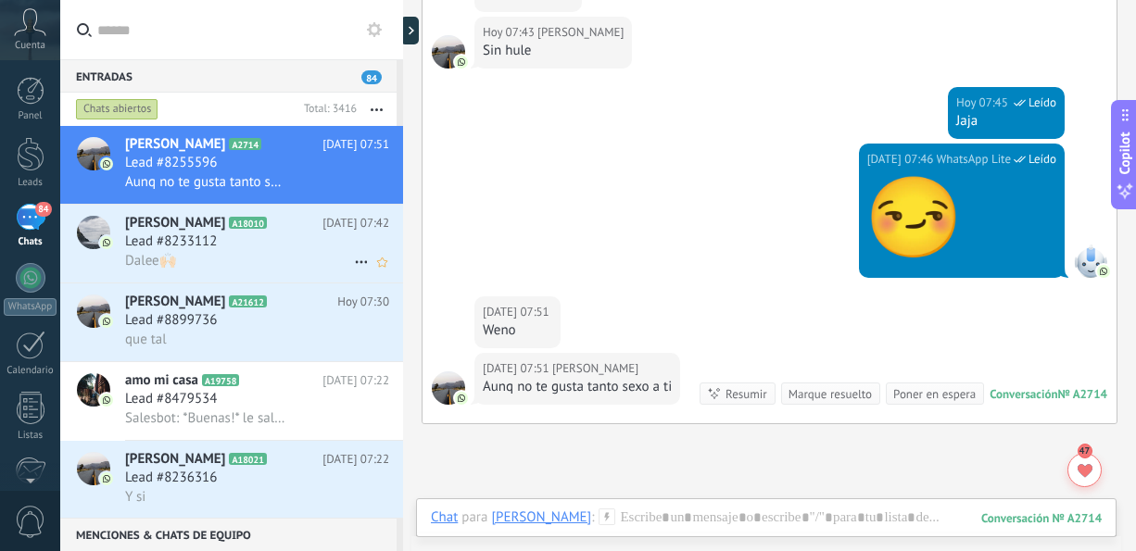
click at [246, 228] on span "A18010" at bounding box center [247, 223] width 37 height 12
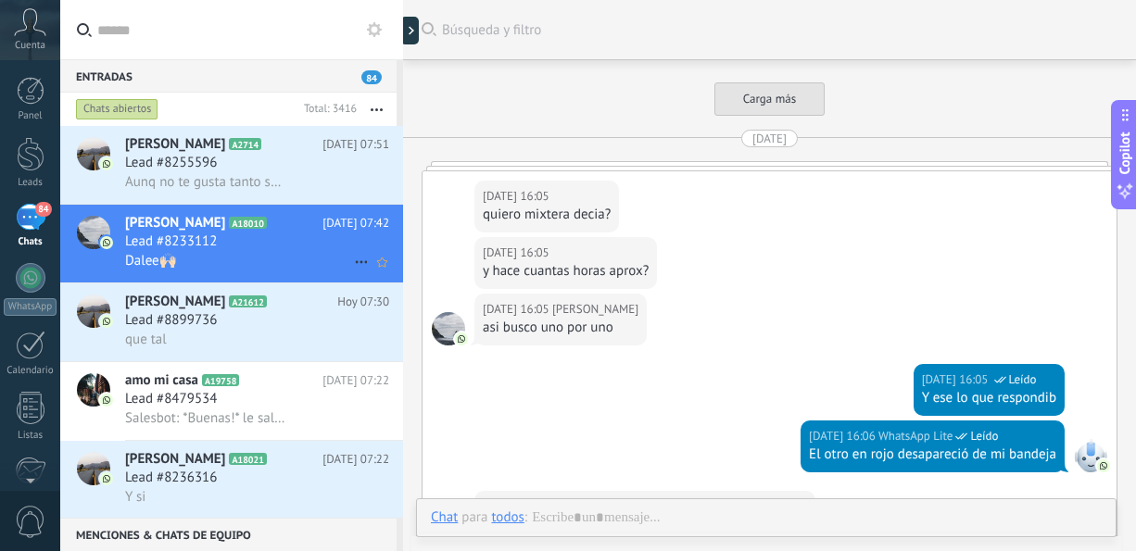
scroll to position [2562, 0]
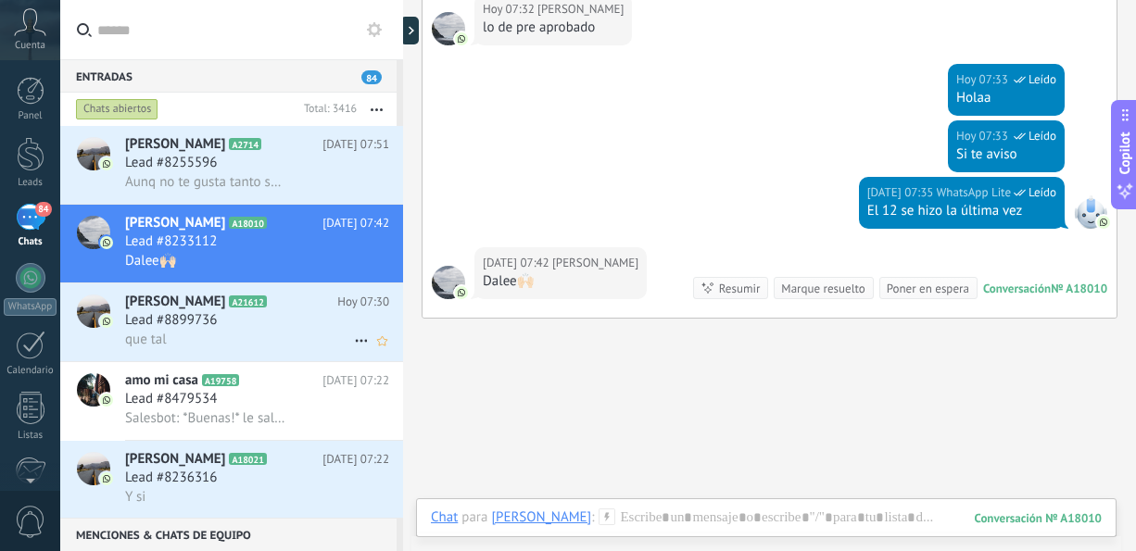
click at [144, 341] on span "que tal" at bounding box center [146, 340] width 42 height 18
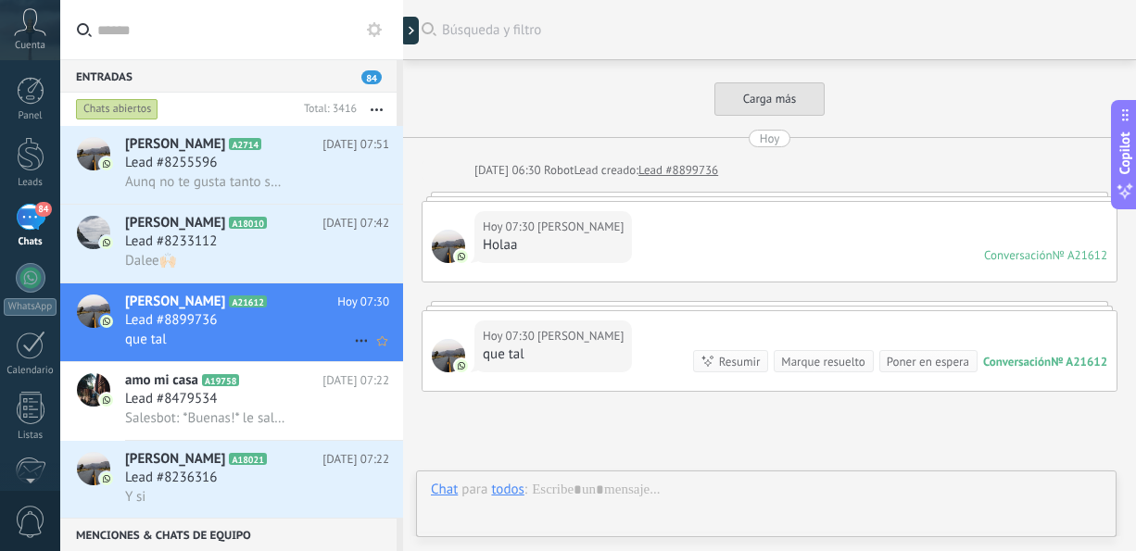
scroll to position [161, 0]
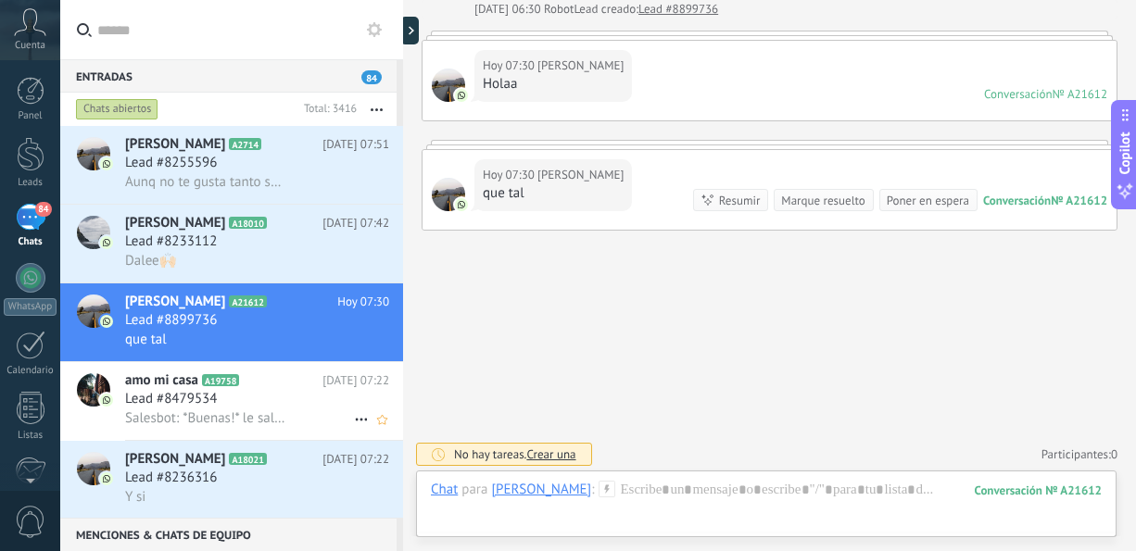
click at [158, 435] on div "amo mi casa A19758 [DATE] 07:22 Lead #8479534 Salesbot: *Buenas!* le saluda [PE…" at bounding box center [264, 401] width 278 height 78
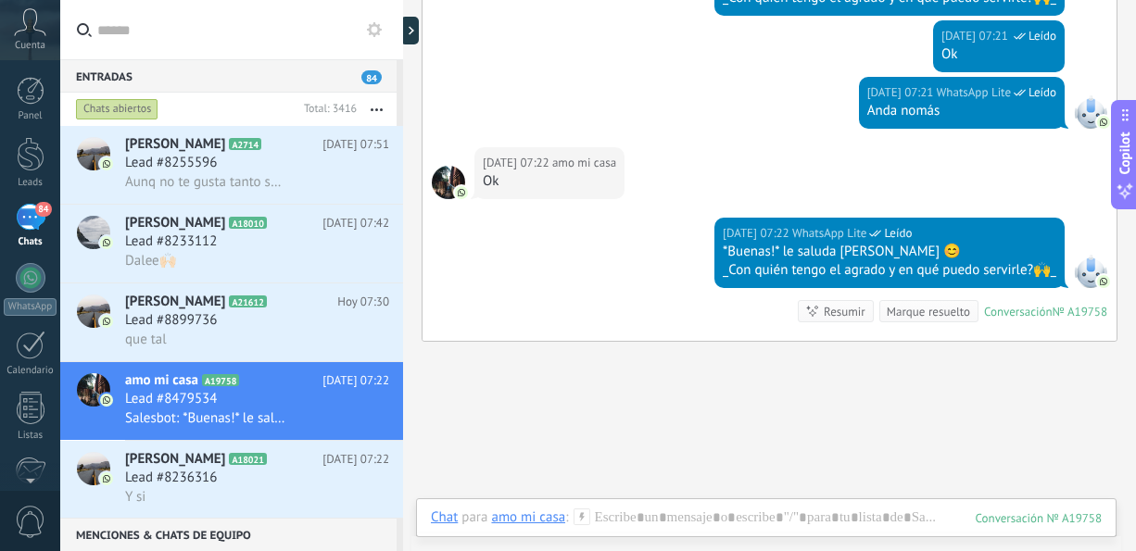
scroll to position [1770, 0]
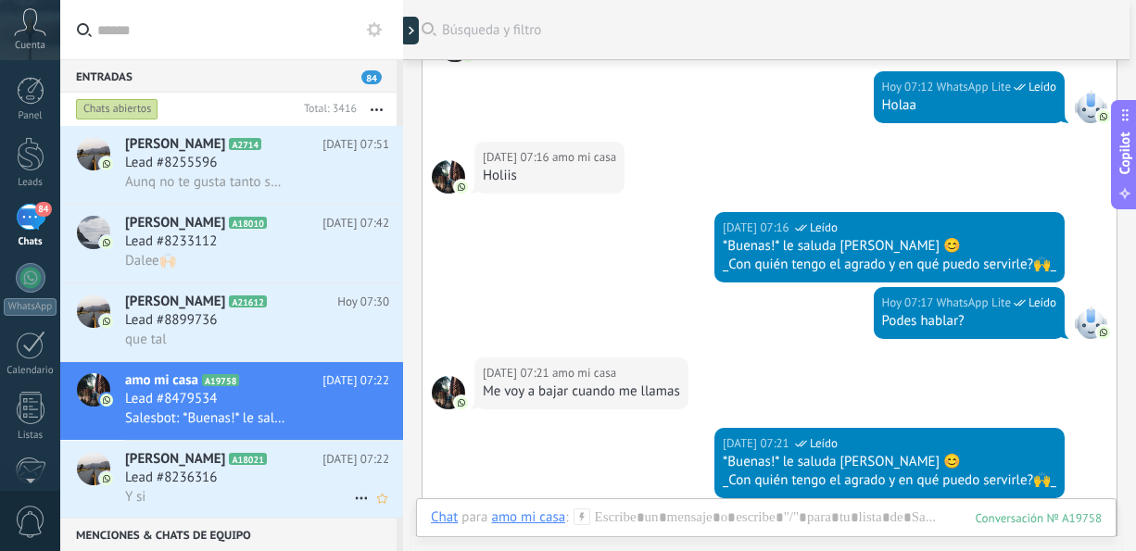
click at [229, 476] on div "Lead #8236316" at bounding box center [257, 478] width 264 height 19
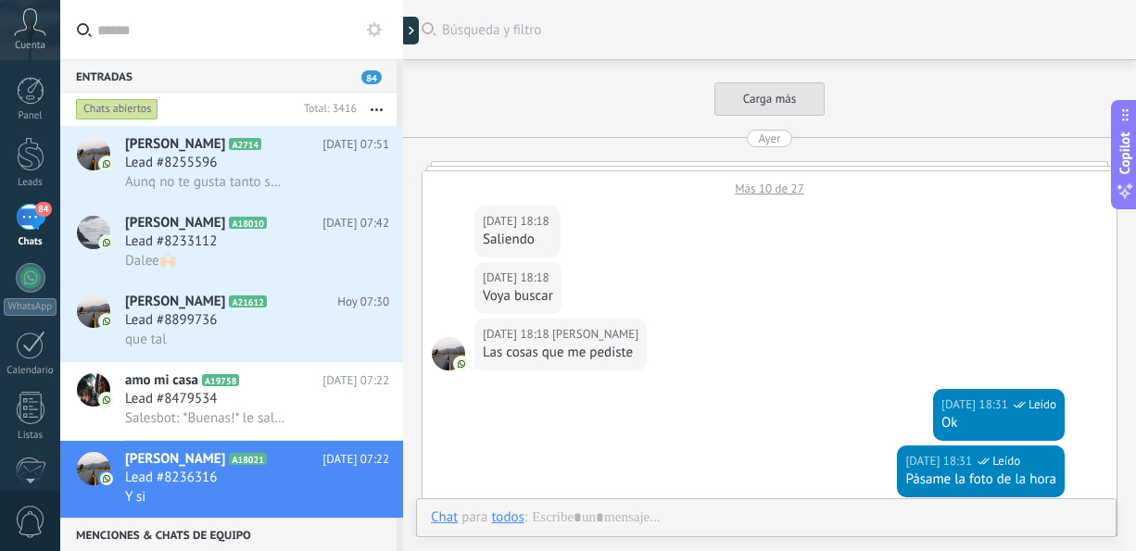
scroll to position [1532, 0]
